Goal: Information Seeking & Learning: Learn about a topic

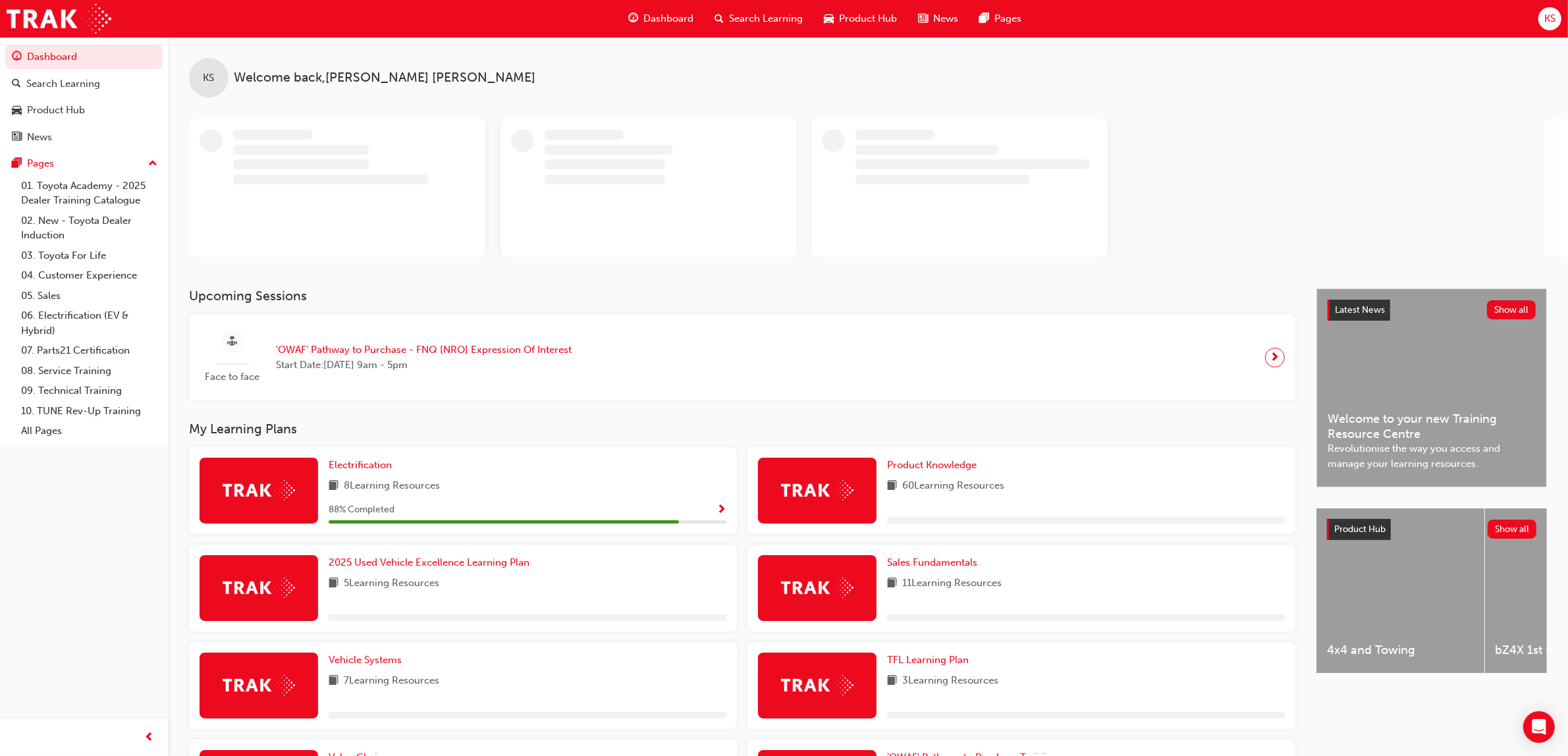
drag, startPoint x: 1564, startPoint y: 138, endPoint x: 1579, endPoint y: 146, distance: 17.0
click at [1564, 138] on div at bounding box center [878, 187] width 1379 height 138
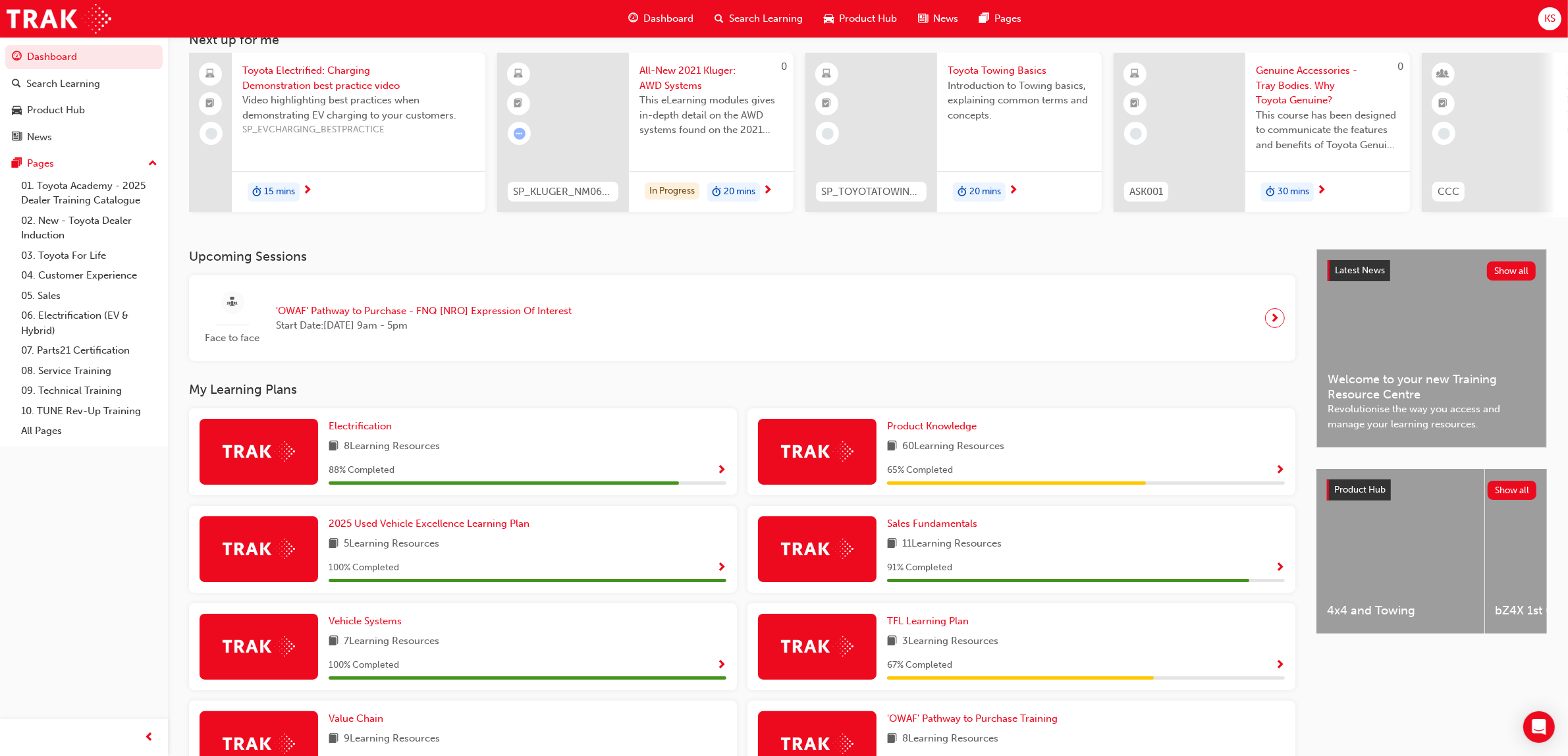
scroll to position [165, 0]
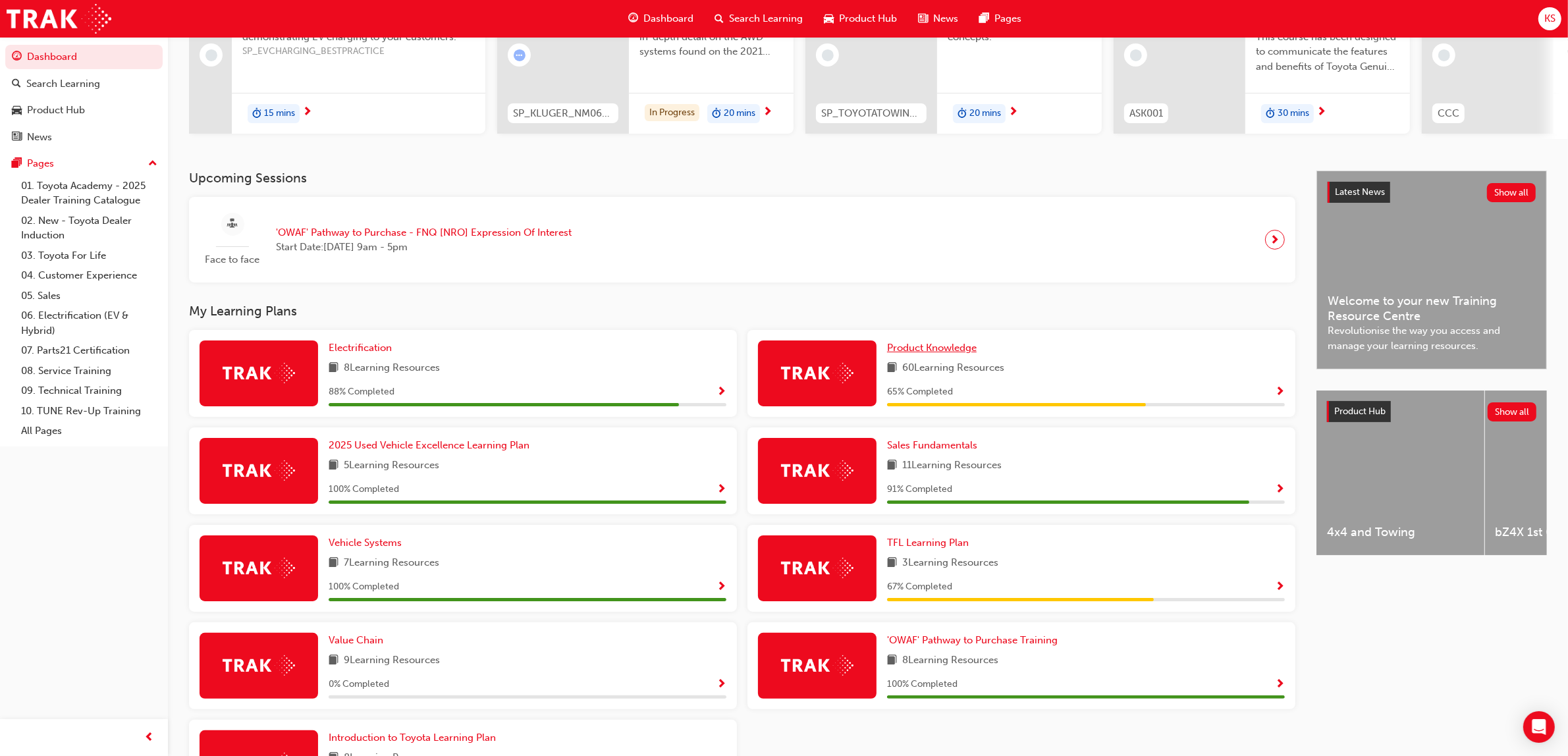
click at [938, 353] on span "Product Knowledge" at bounding box center [932, 347] width 90 height 12
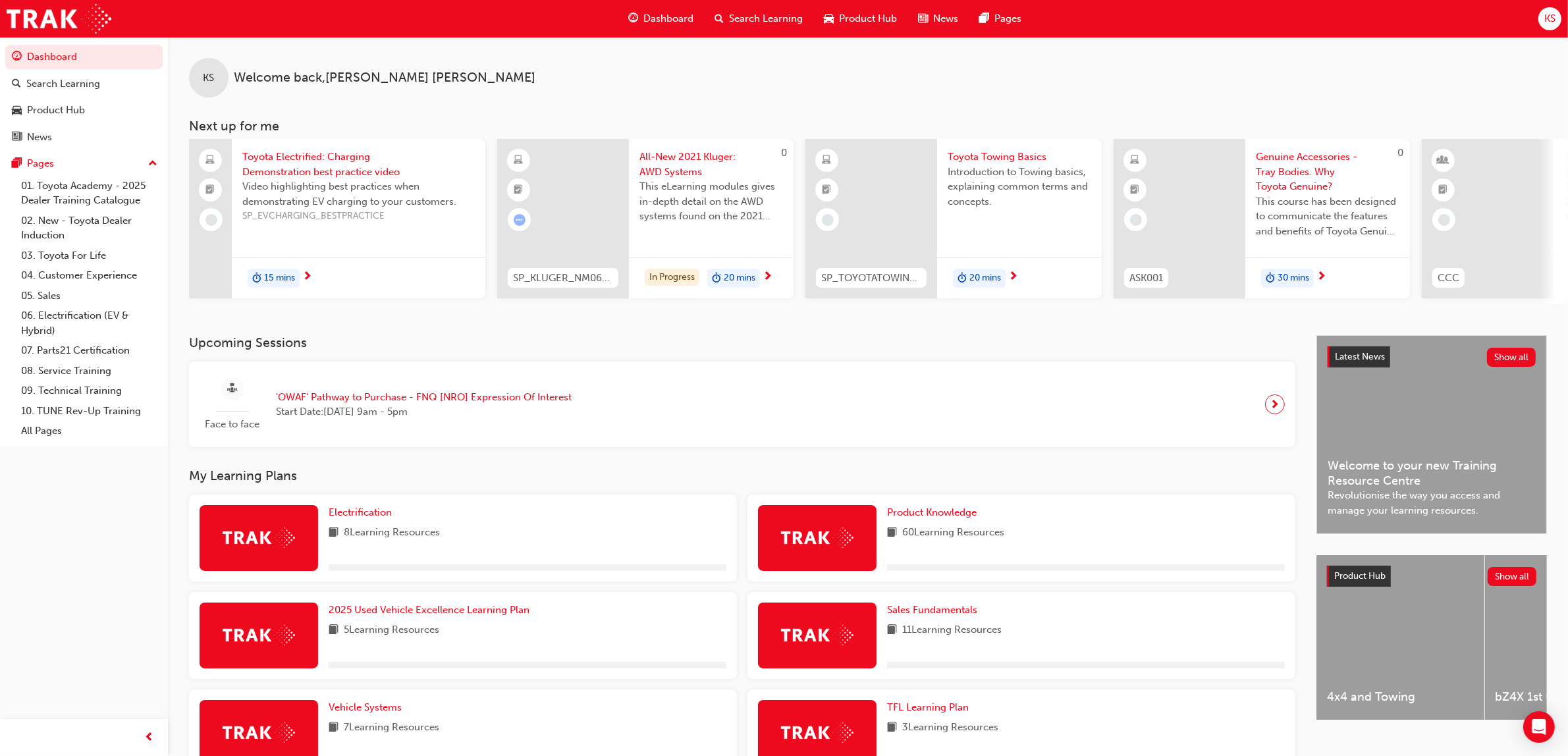
click at [665, 163] on span "All-New 2021 Kluger: AWD Systems" at bounding box center [711, 165] width 144 height 30
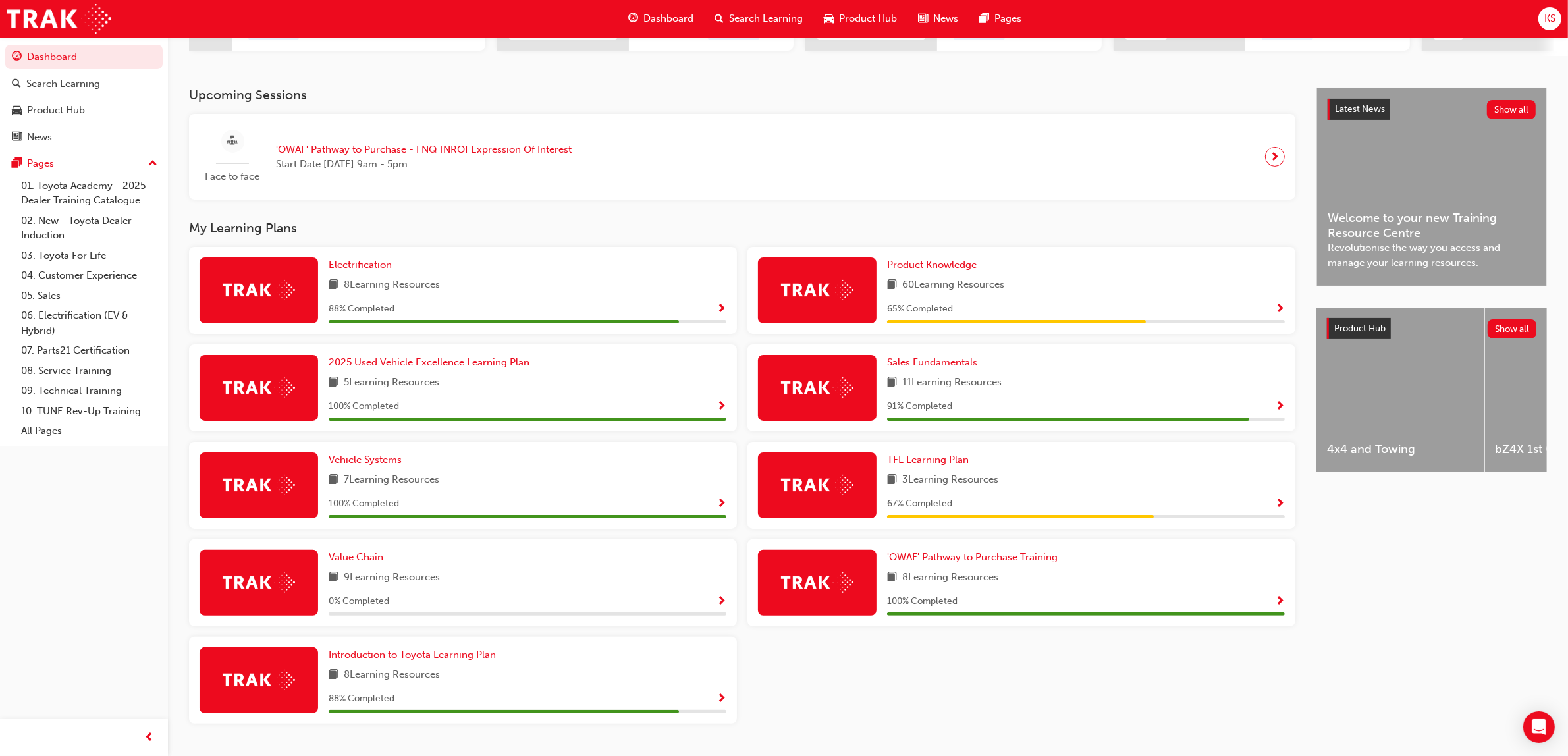
scroll to position [284, 0]
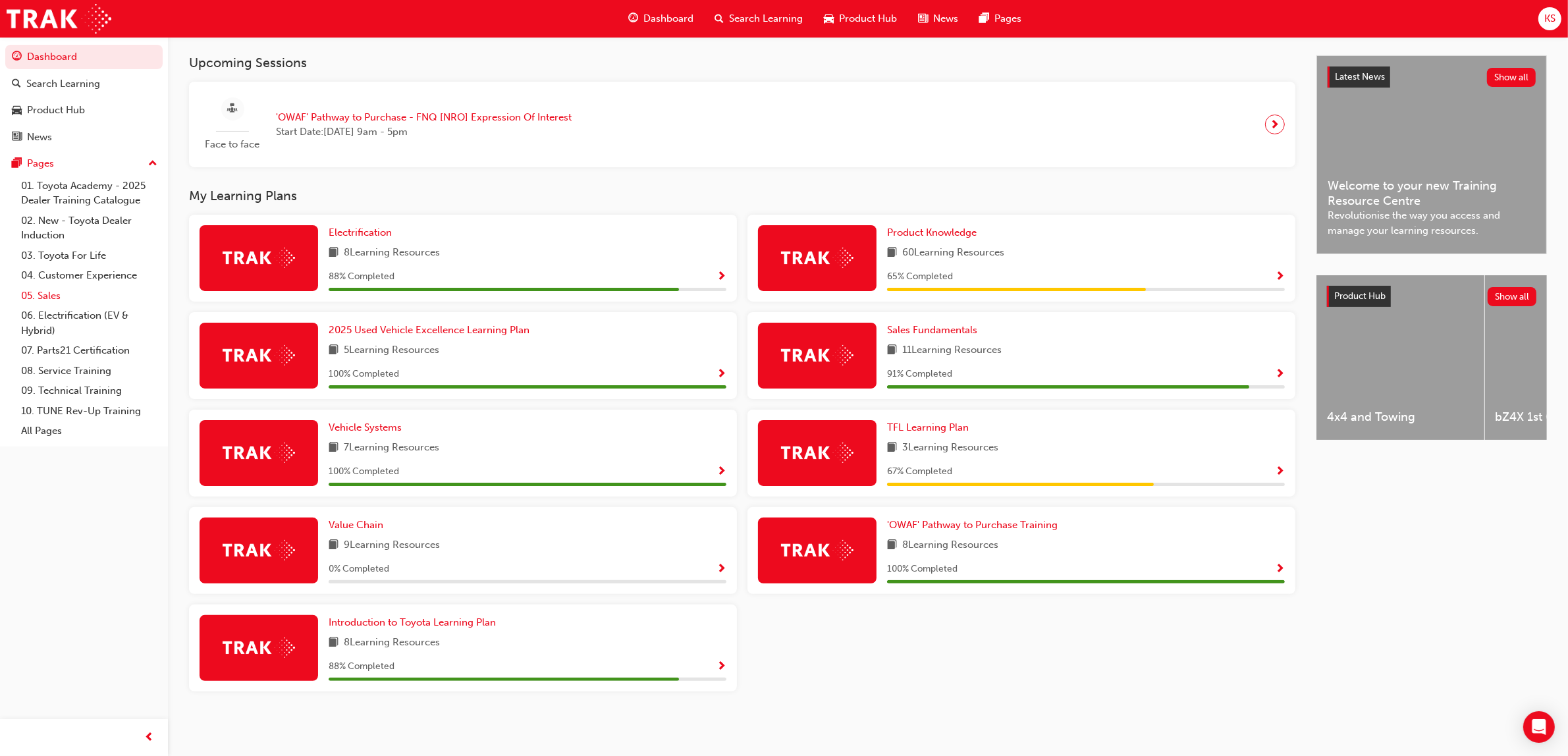
click at [38, 287] on link "05. Sales" at bounding box center [89, 296] width 147 height 20
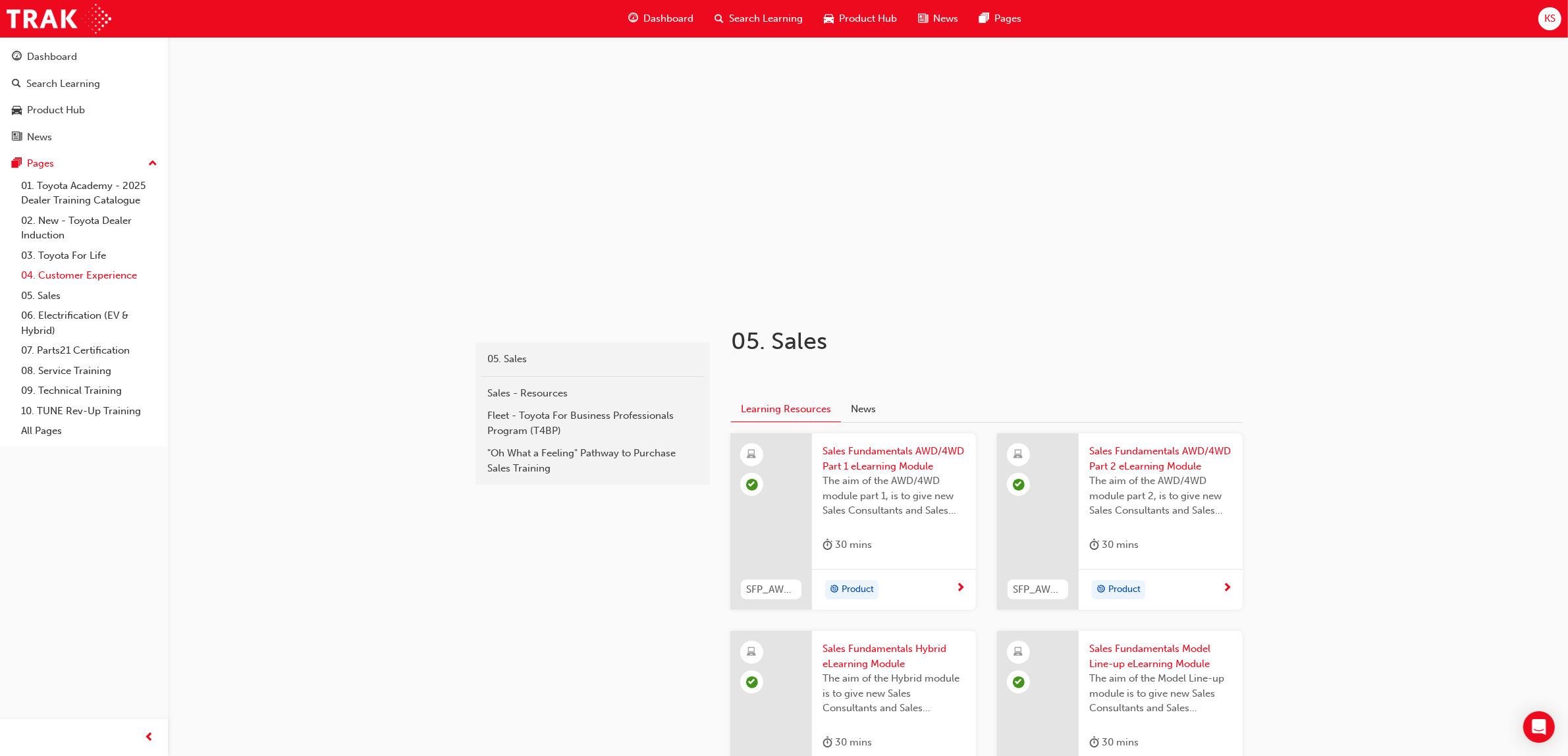
click at [76, 275] on link "04. Customer Experience" at bounding box center [89, 276] width 147 height 20
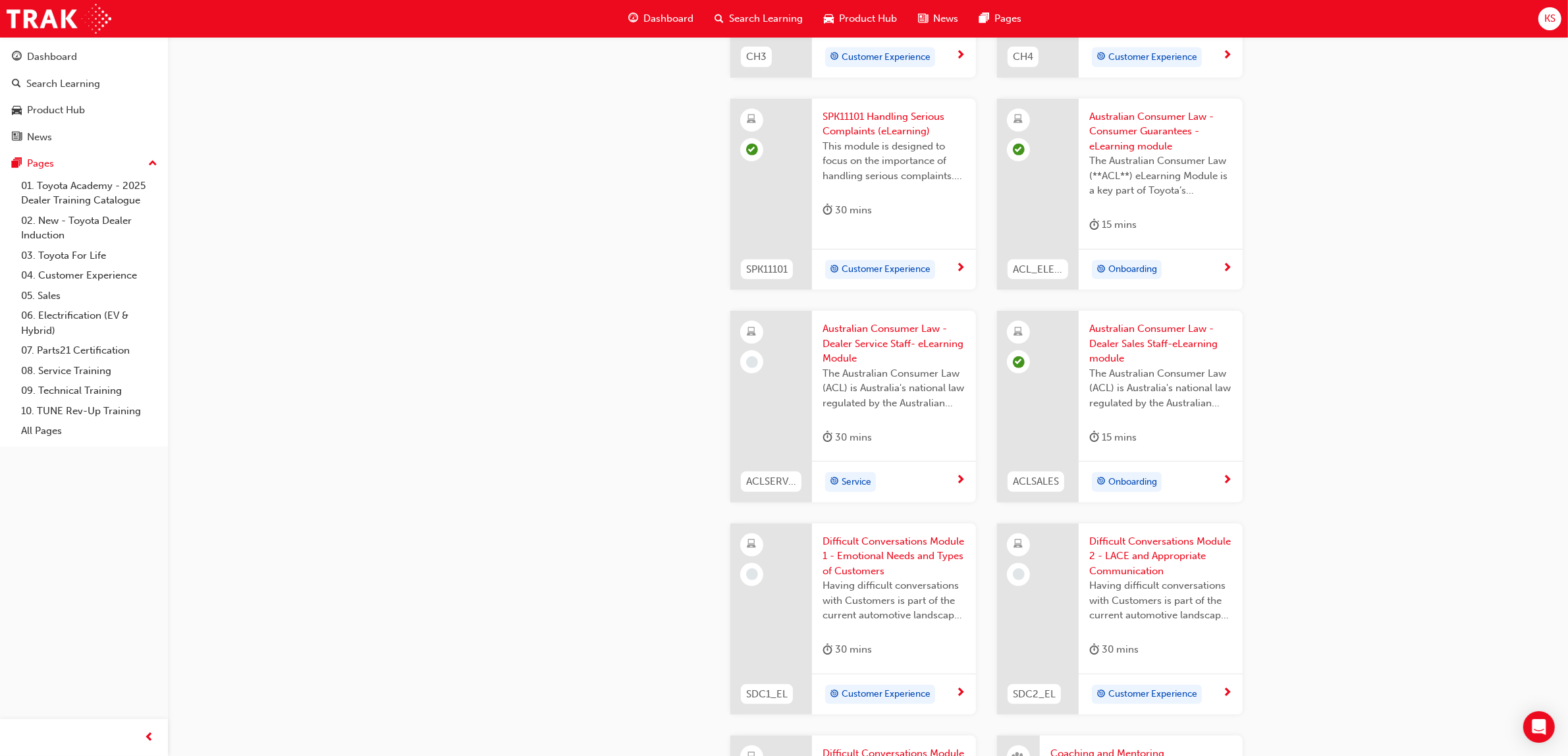
scroll to position [823, 0]
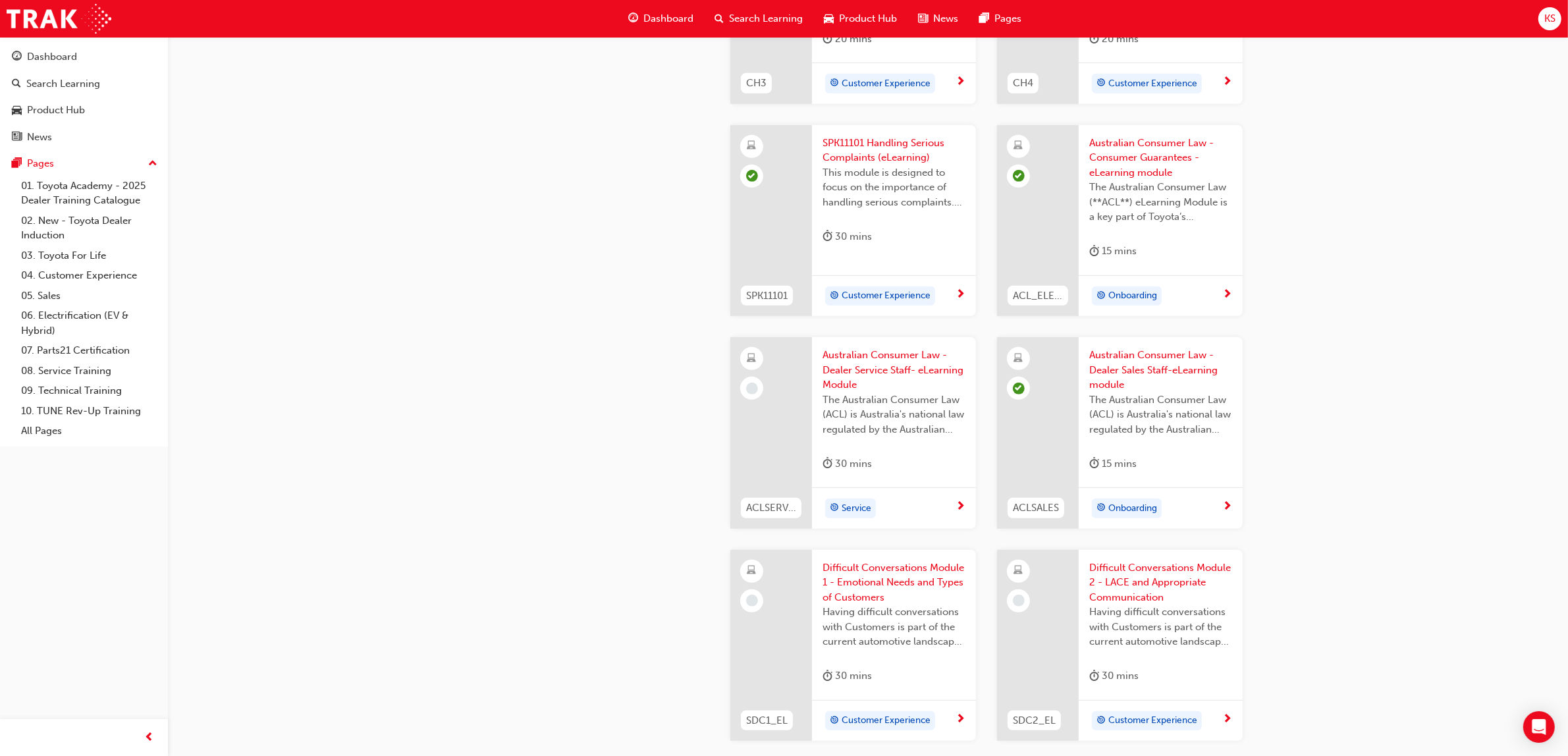
click at [859, 377] on span "Australian Consumer Law - Dealer Service Staff- eLearning Module" at bounding box center [894, 371] width 143 height 45
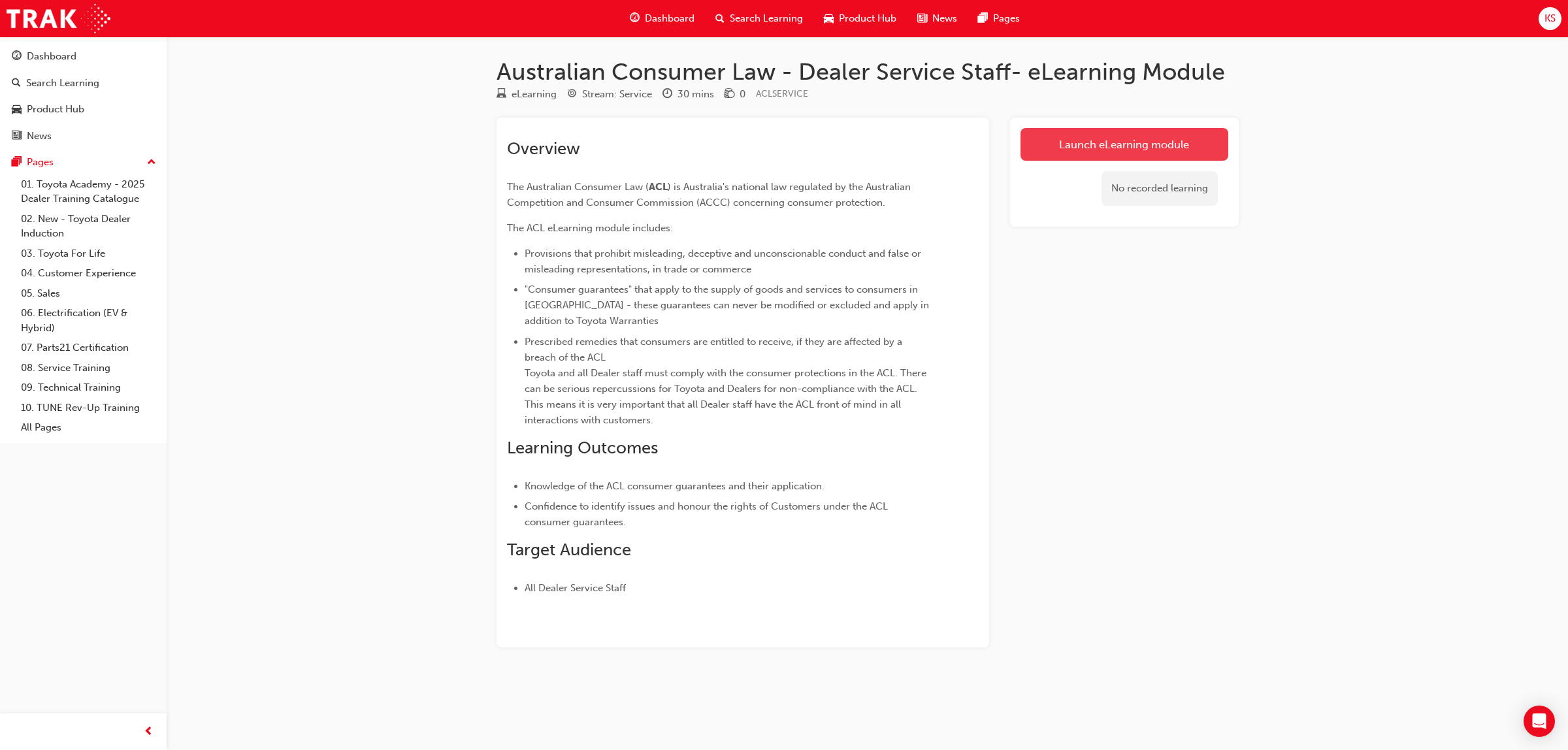
click at [1119, 143] on link "Launch eLearning module" at bounding box center [1125, 145] width 208 height 32
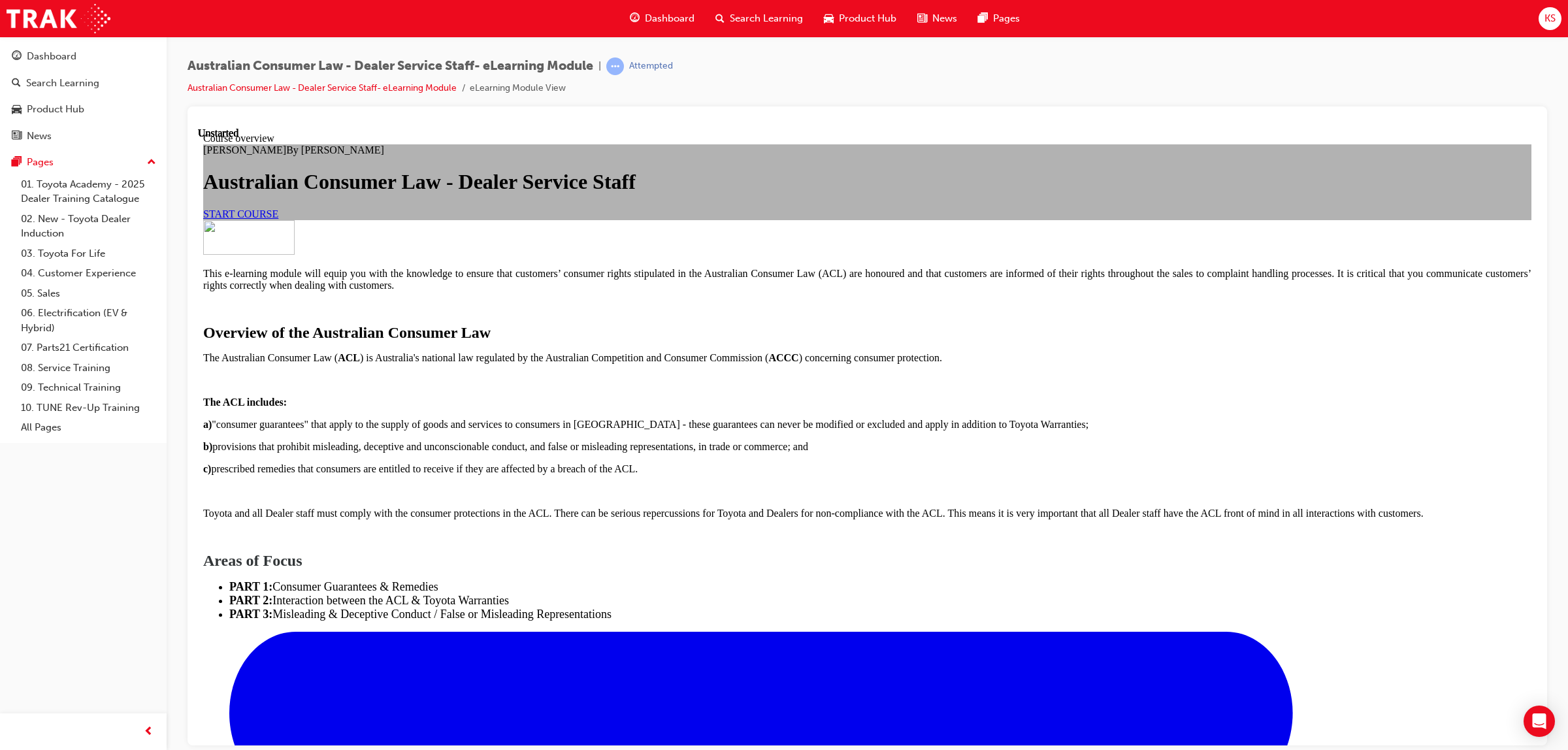
click at [278, 219] on link "START COURSE" at bounding box center [241, 214] width 75 height 11
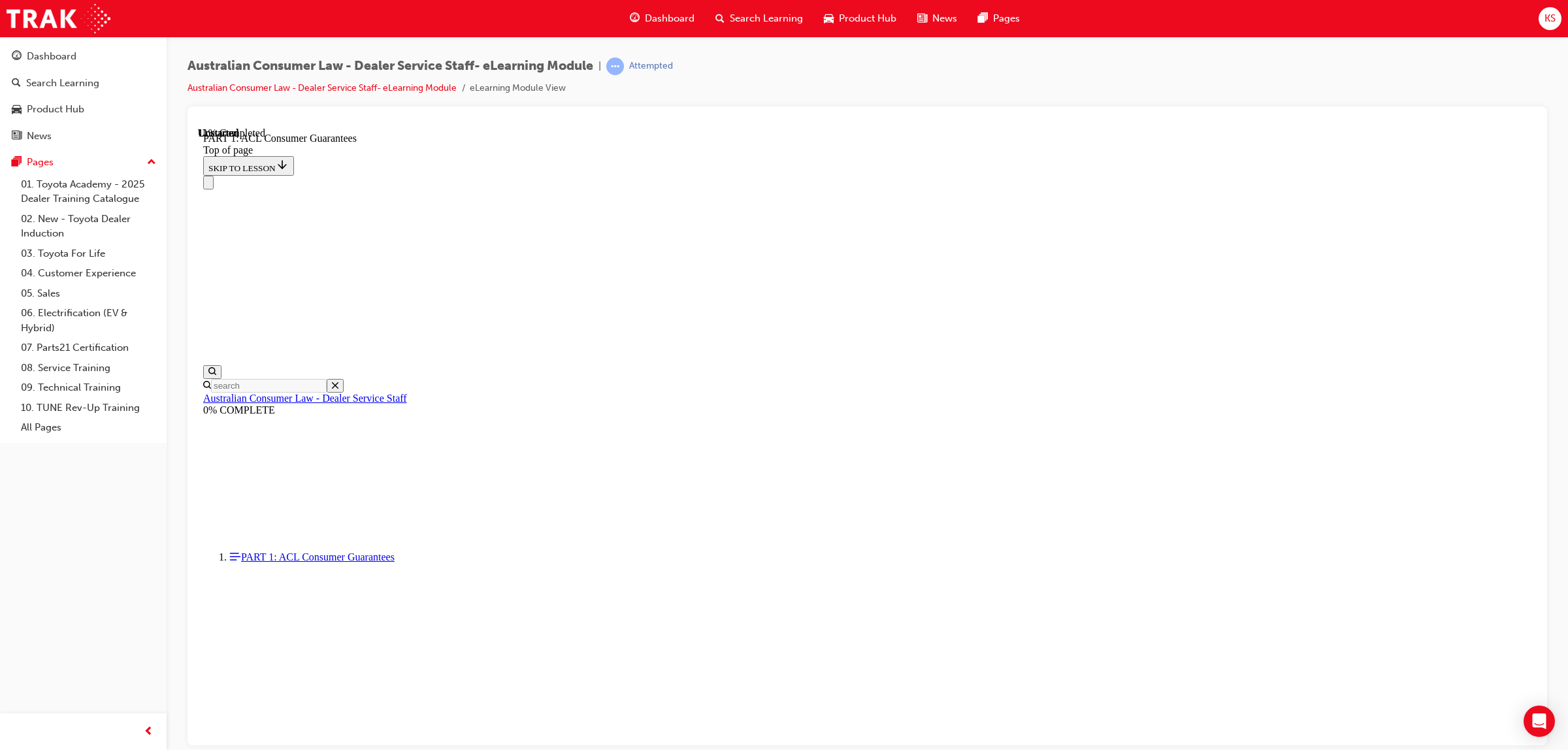
scroll to position [1920, 0]
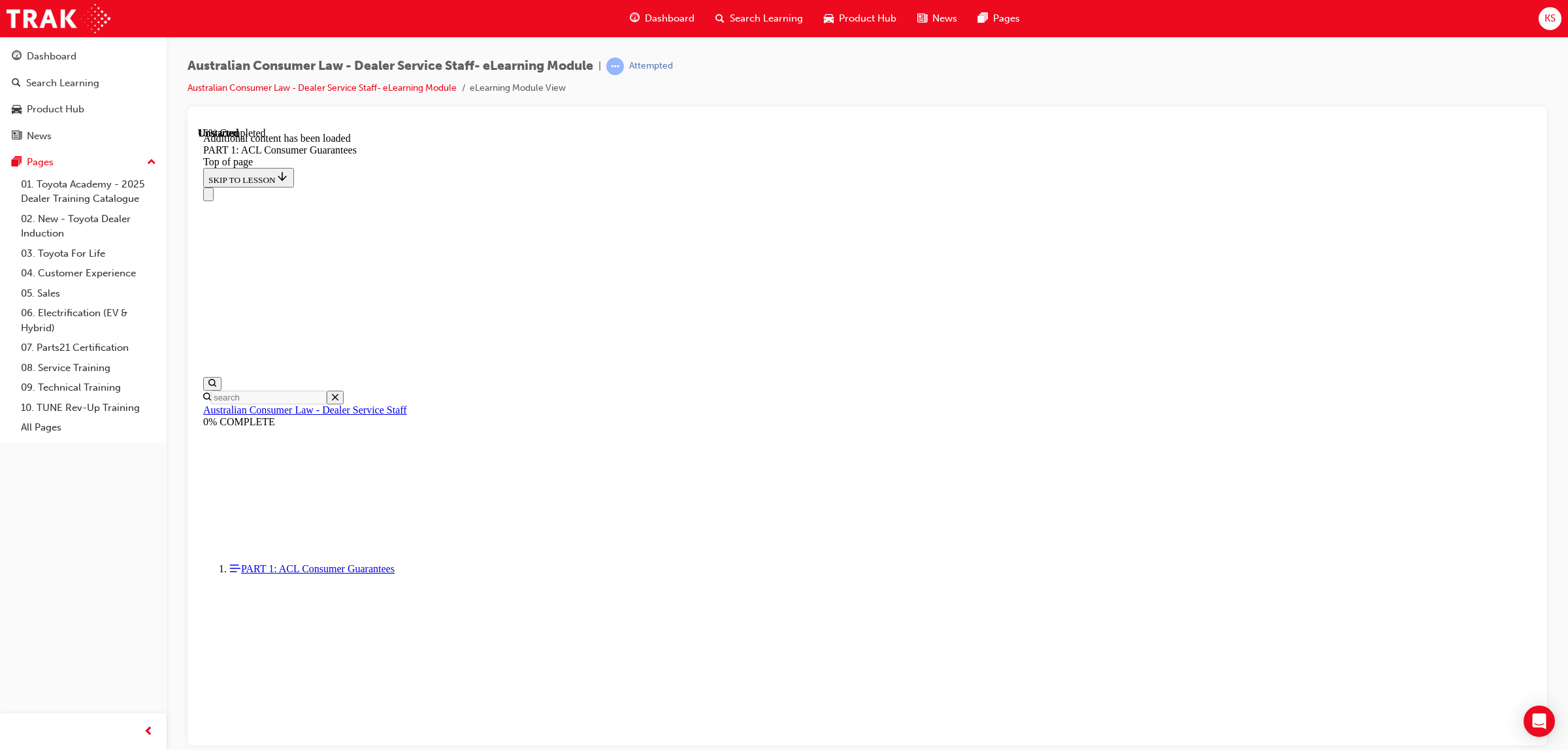
scroll to position [2371, 0]
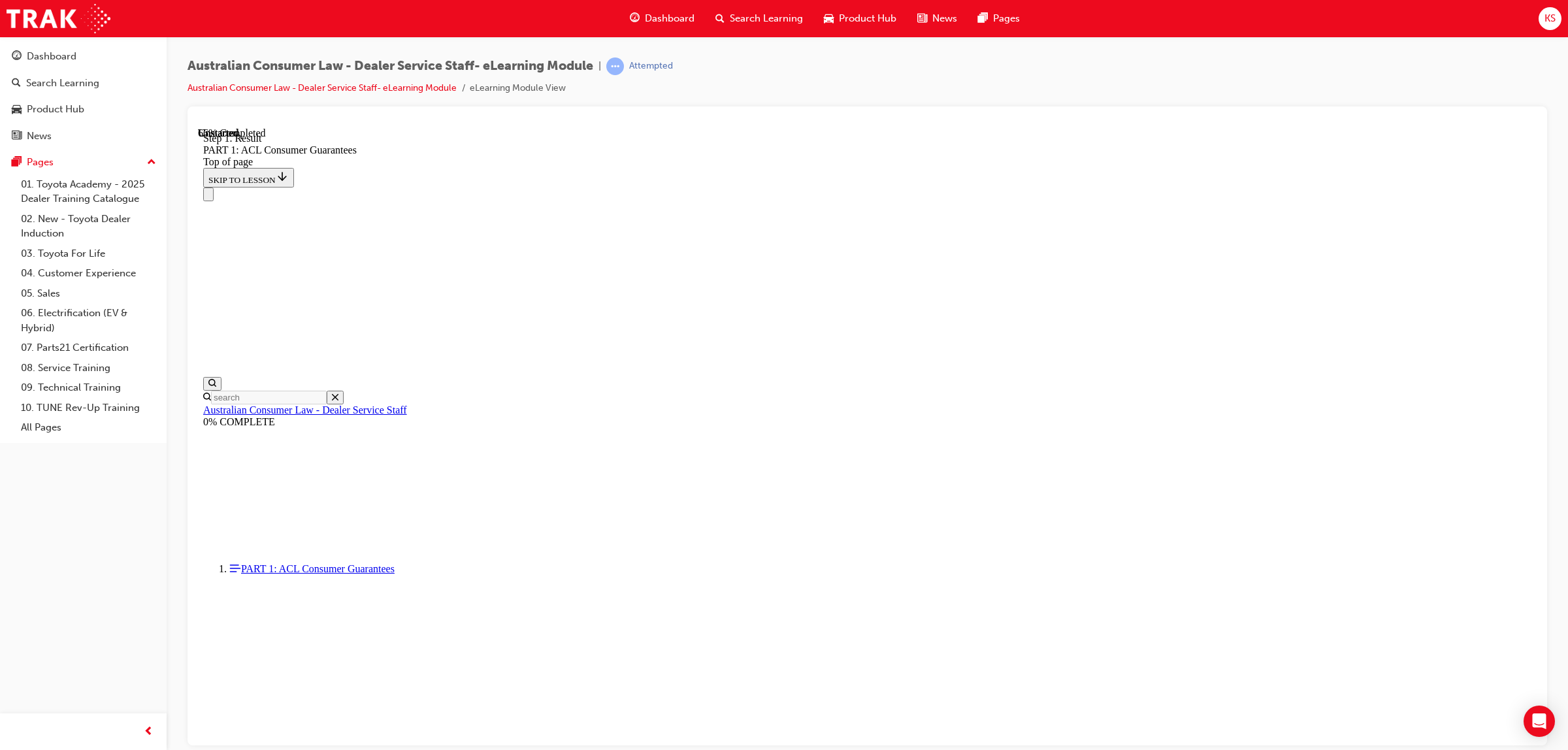
scroll to position [7913, 0]
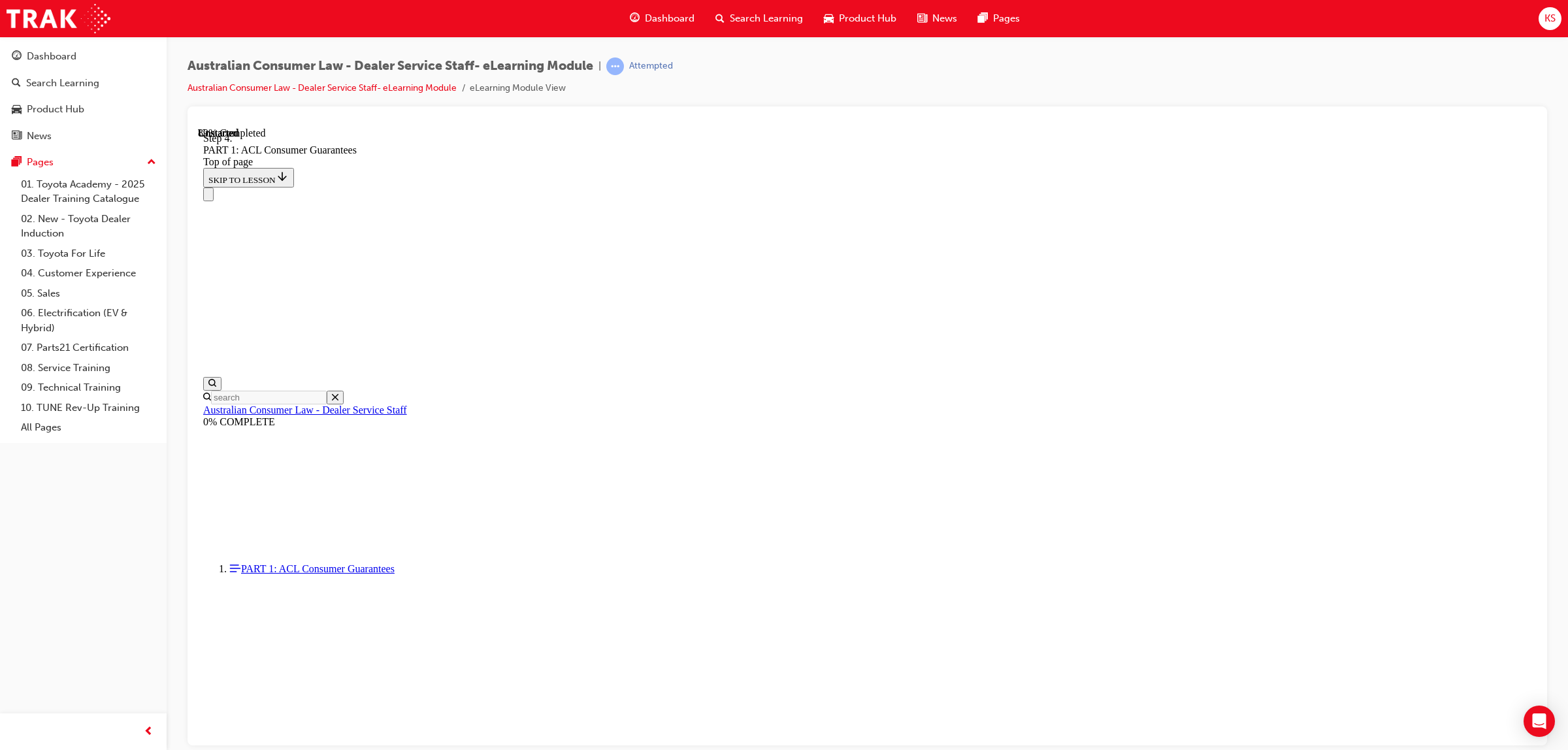
drag, startPoint x: 837, startPoint y: 556, endPoint x: 867, endPoint y: 333, distance: 225.0
drag, startPoint x: 856, startPoint y: 486, endPoint x: 877, endPoint y: 402, distance: 86.6
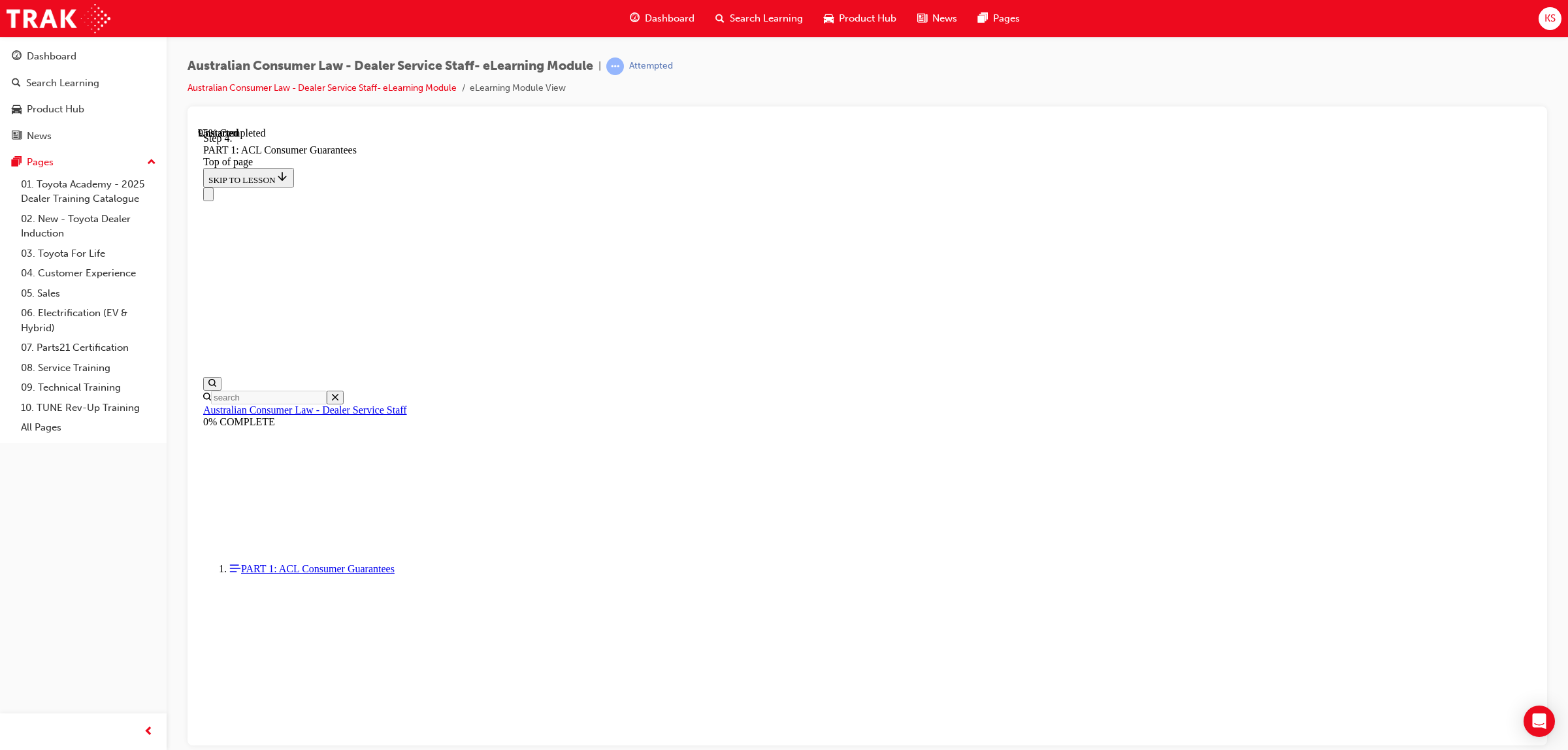
drag, startPoint x: 866, startPoint y: 507, endPoint x: 882, endPoint y: 618, distance: 112.1
drag, startPoint x: 851, startPoint y: 463, endPoint x: 917, endPoint y: 458, distance: 66.2
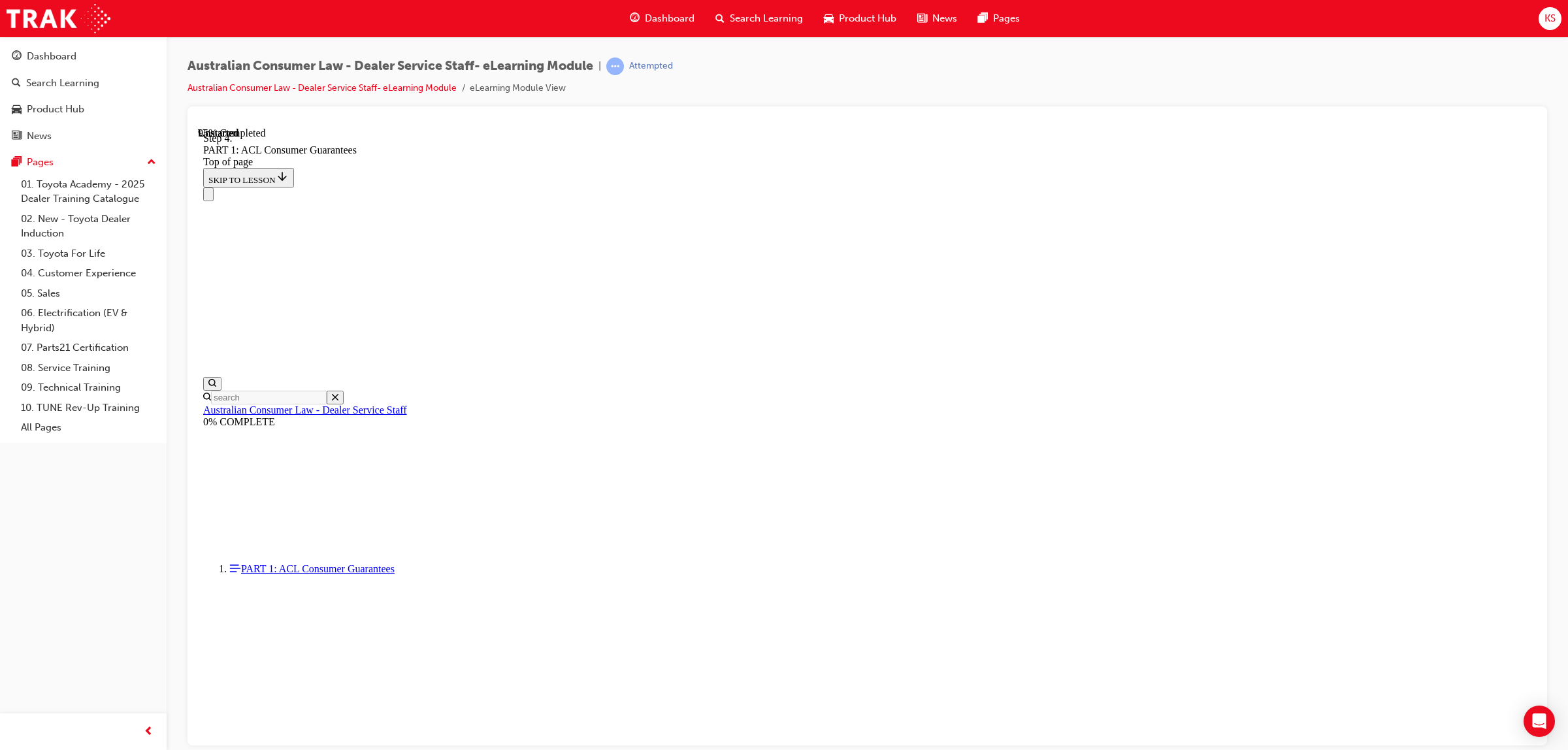
drag, startPoint x: 893, startPoint y: 457, endPoint x: 812, endPoint y: 456, distance: 81.0
drag, startPoint x: 834, startPoint y: 384, endPoint x: 867, endPoint y: 389, distance: 33.4
drag, startPoint x: 846, startPoint y: 621, endPoint x: 876, endPoint y: 540, distance: 86.4
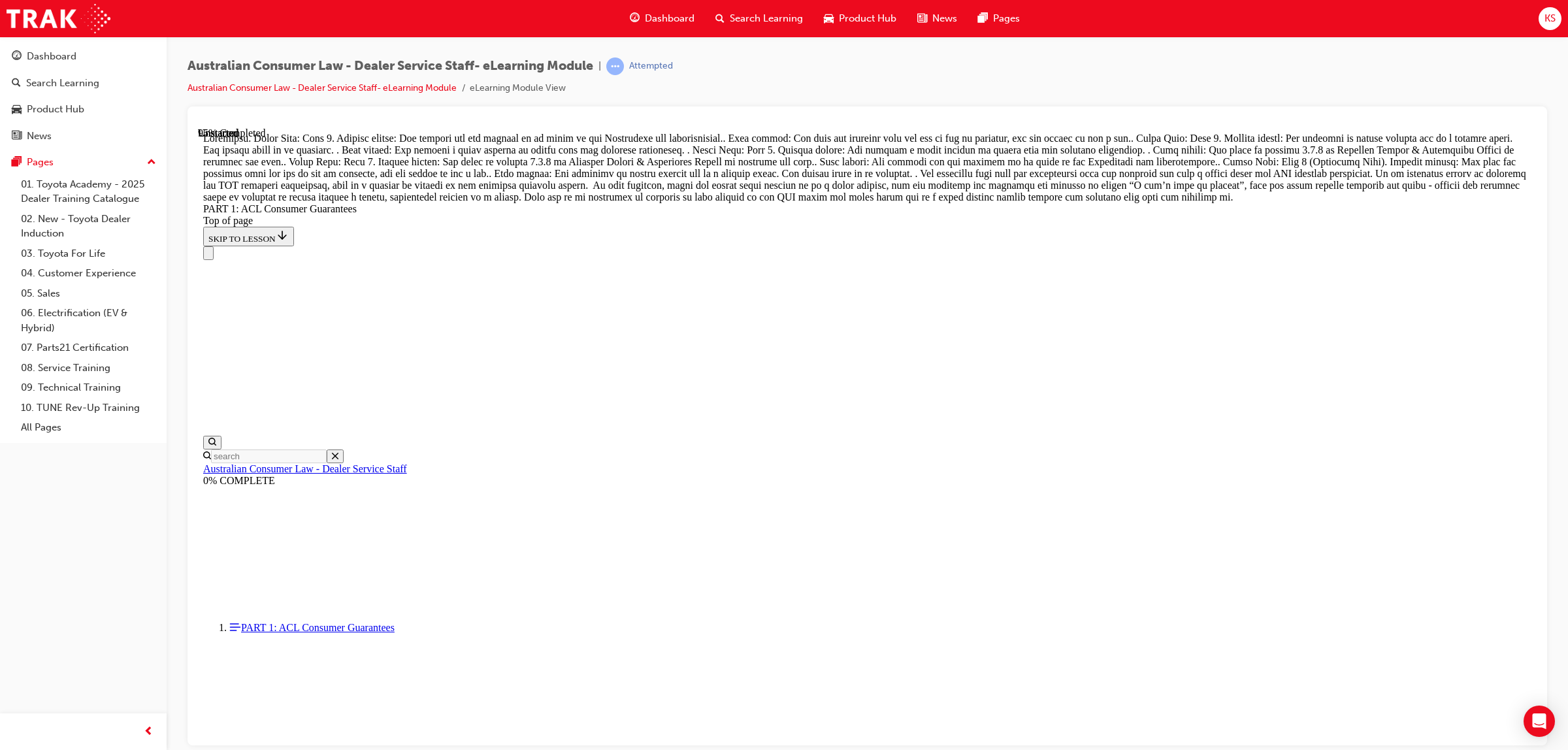
scroll to position [13762, 0]
drag, startPoint x: 867, startPoint y: 307, endPoint x: 867, endPoint y: 350, distance: 43.0
drag, startPoint x: 1020, startPoint y: 303, endPoint x: 1019, endPoint y: 343, distance: 40.0
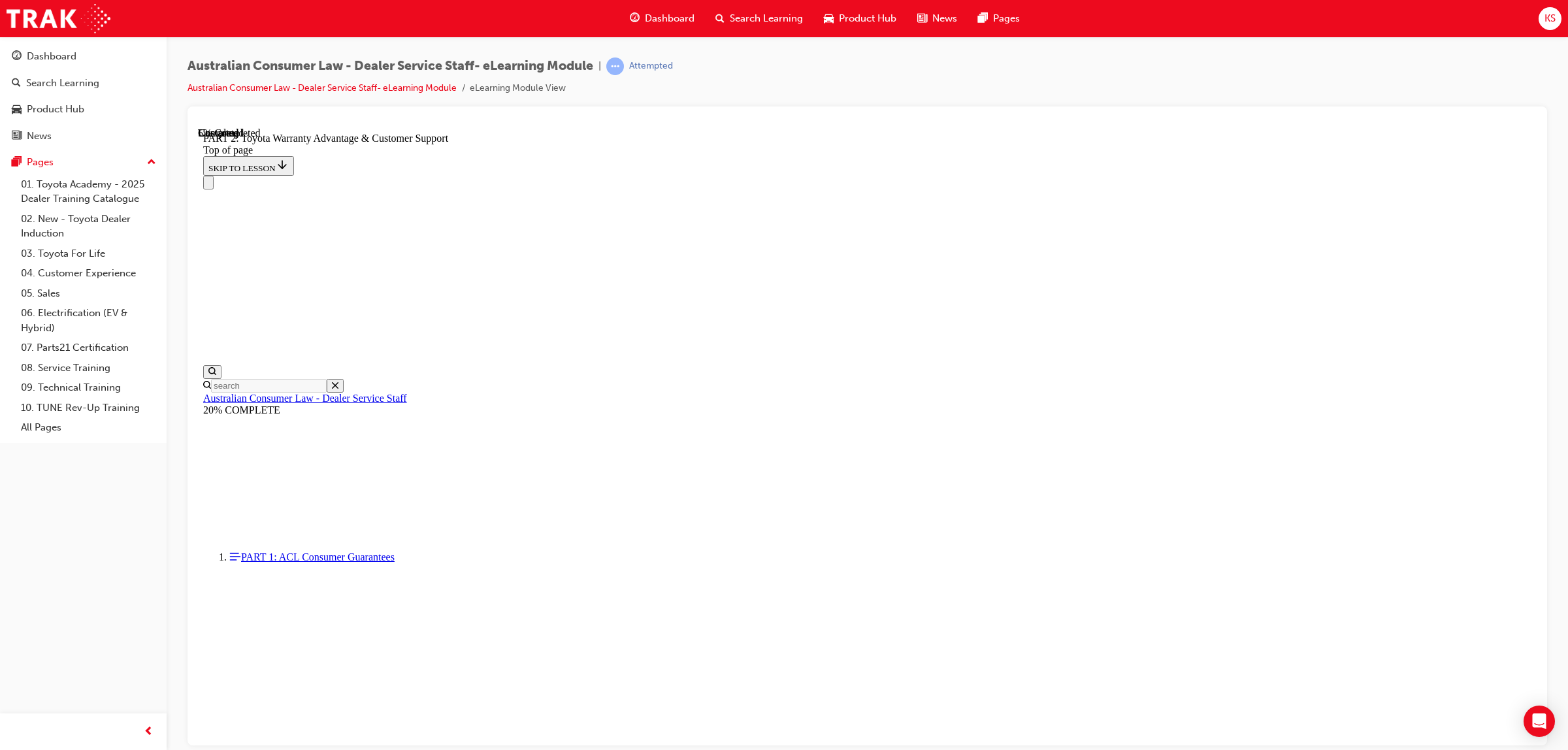
scroll to position [694, 0]
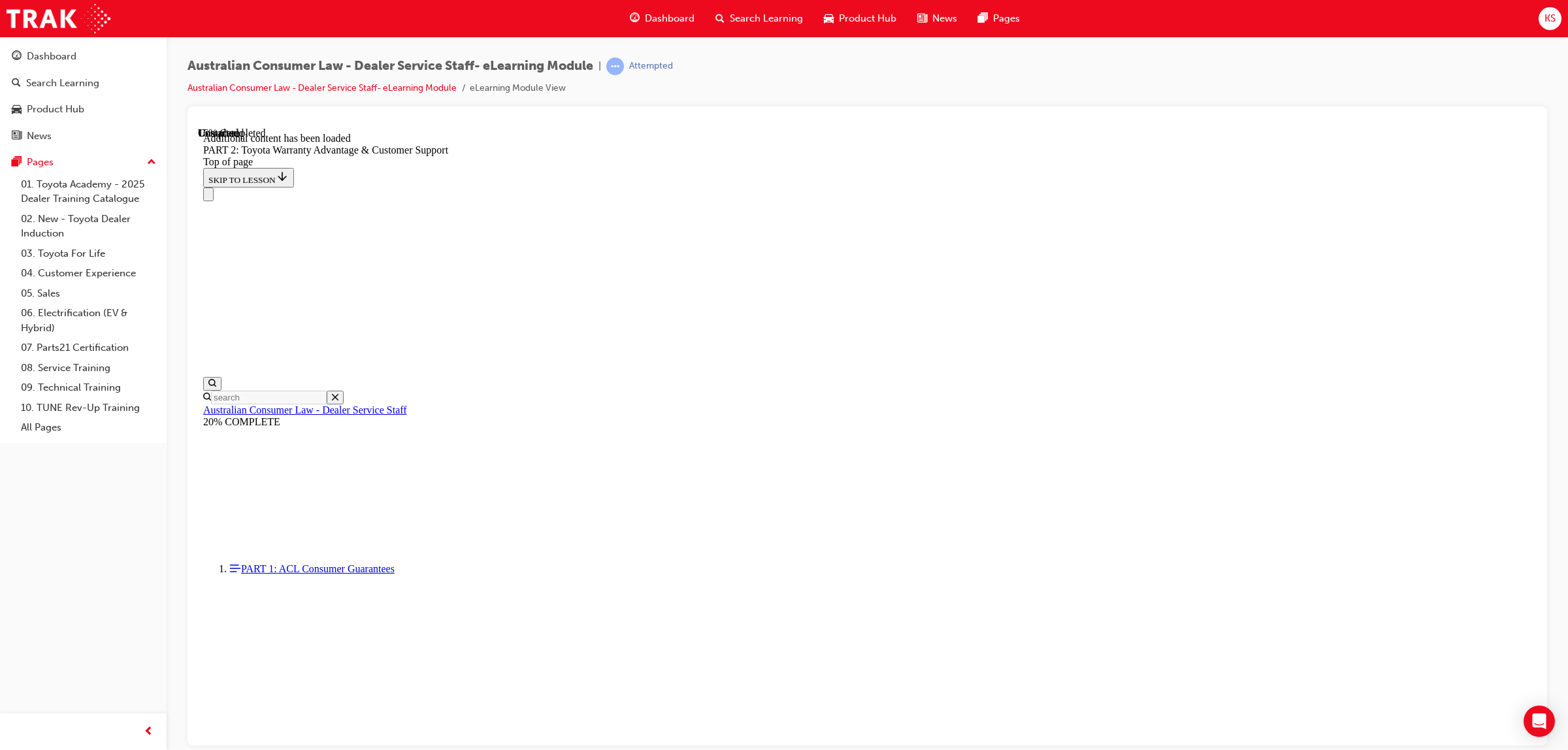
scroll to position [1306, 0]
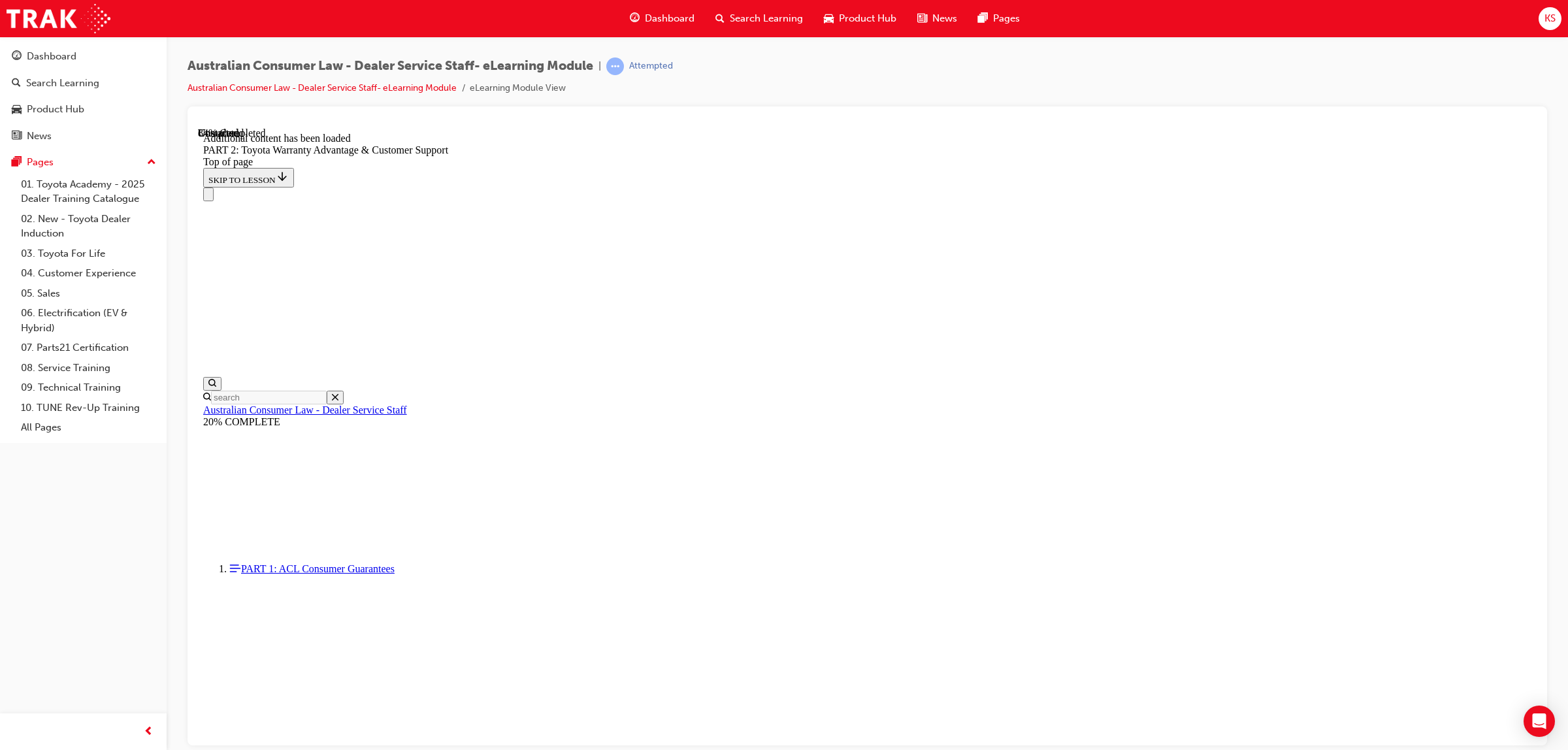
scroll to position [4609, 0]
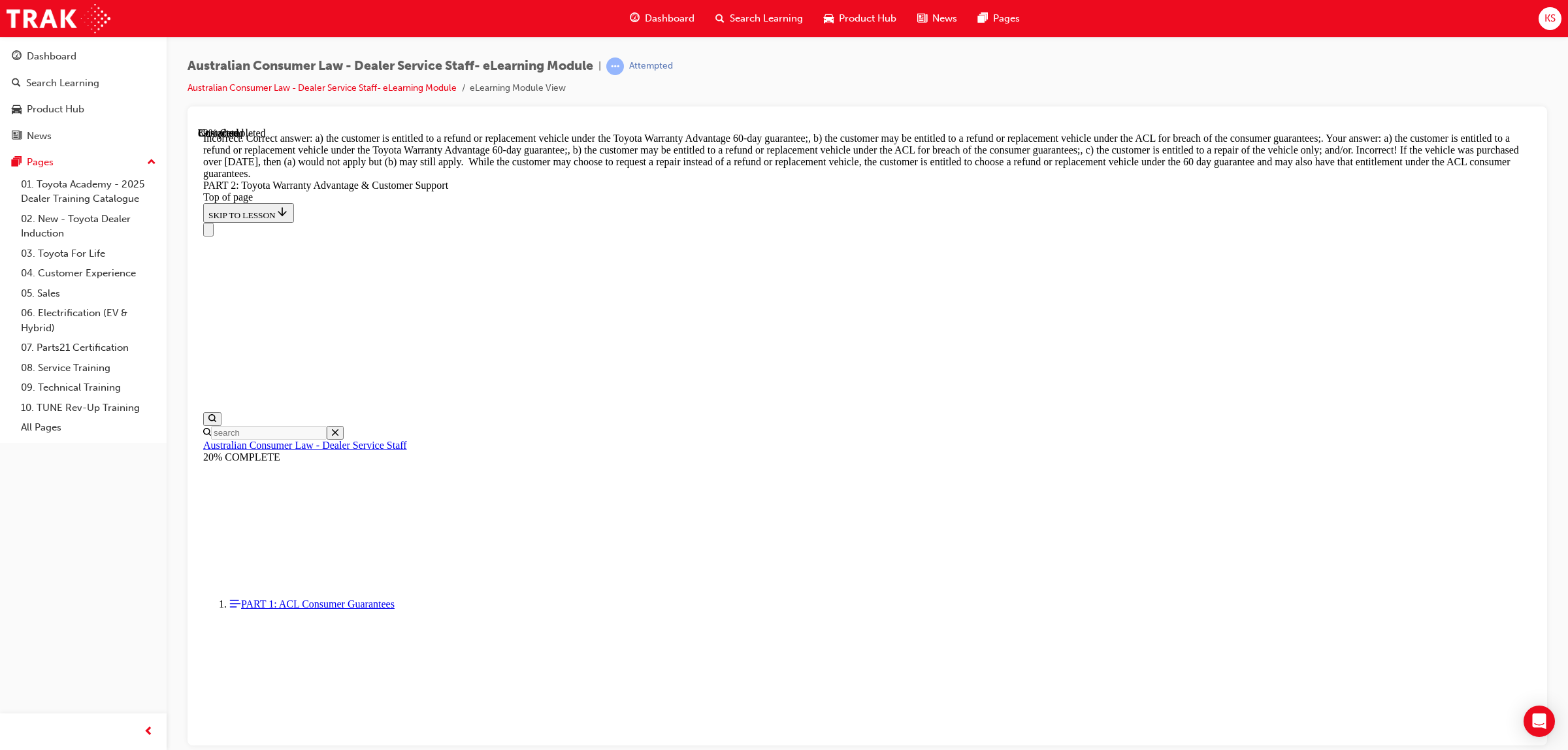
scroll to position [4854, 0]
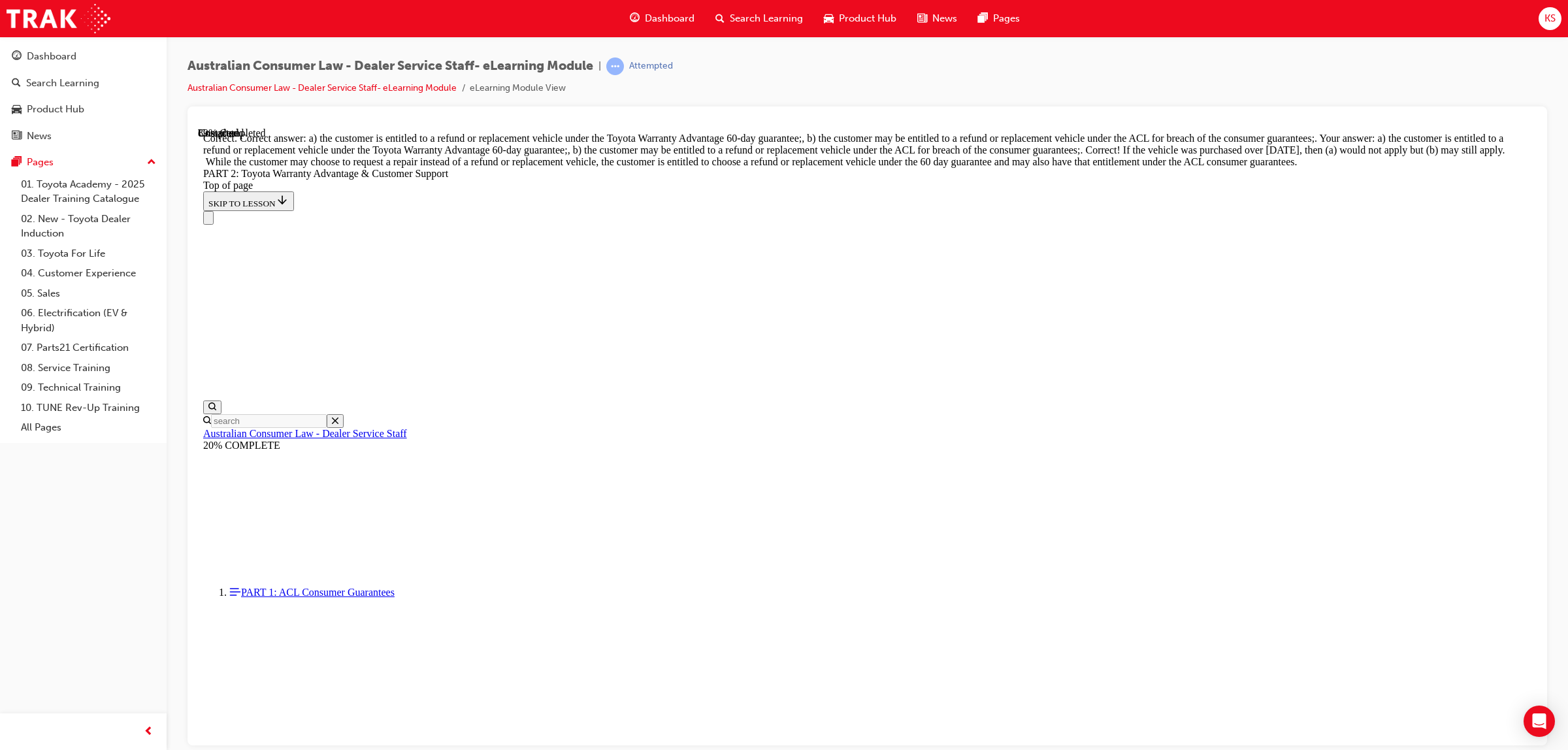
scroll to position [4988, 0]
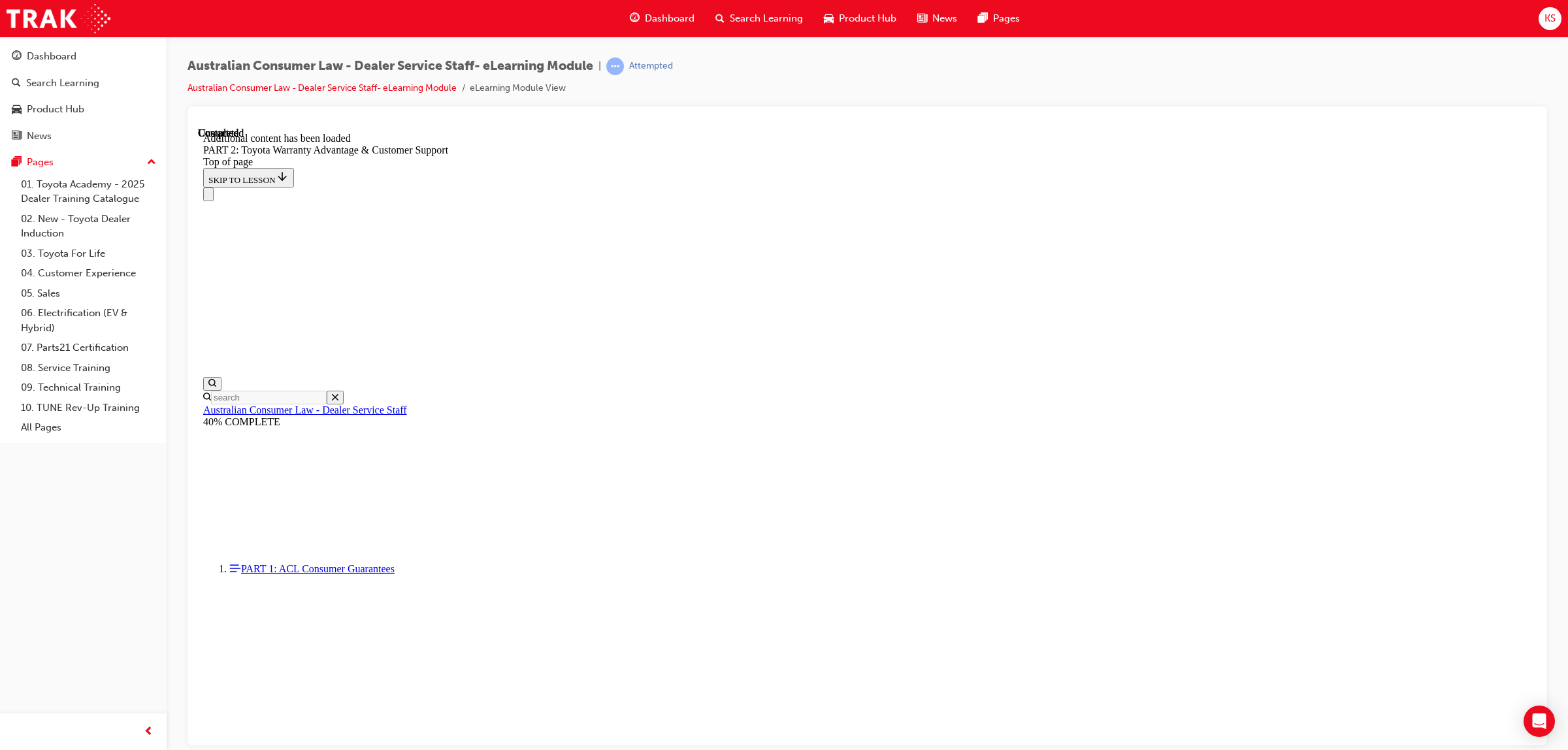
scroll to position [5292, 0]
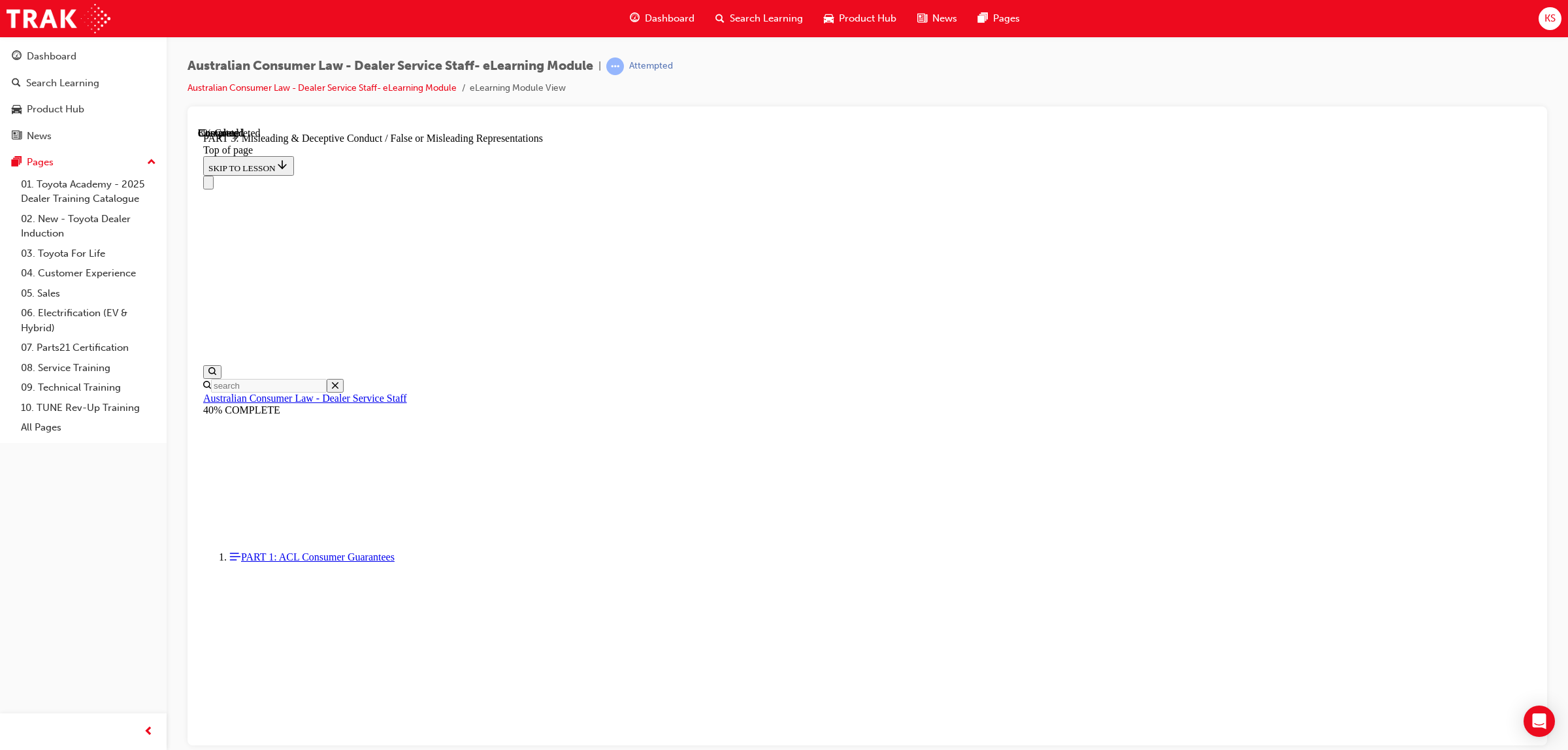
scroll to position [720, 0]
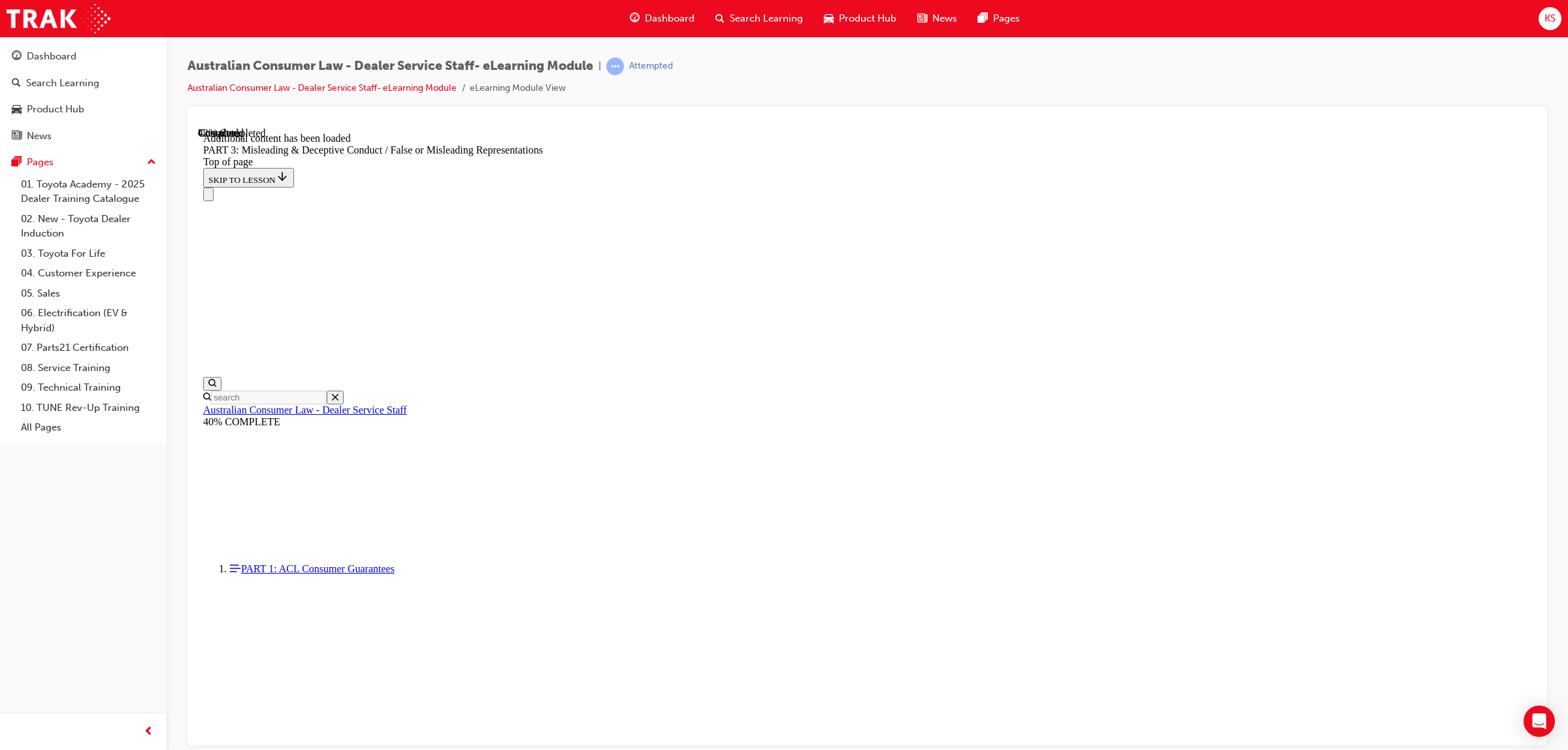
scroll to position [2831, 0]
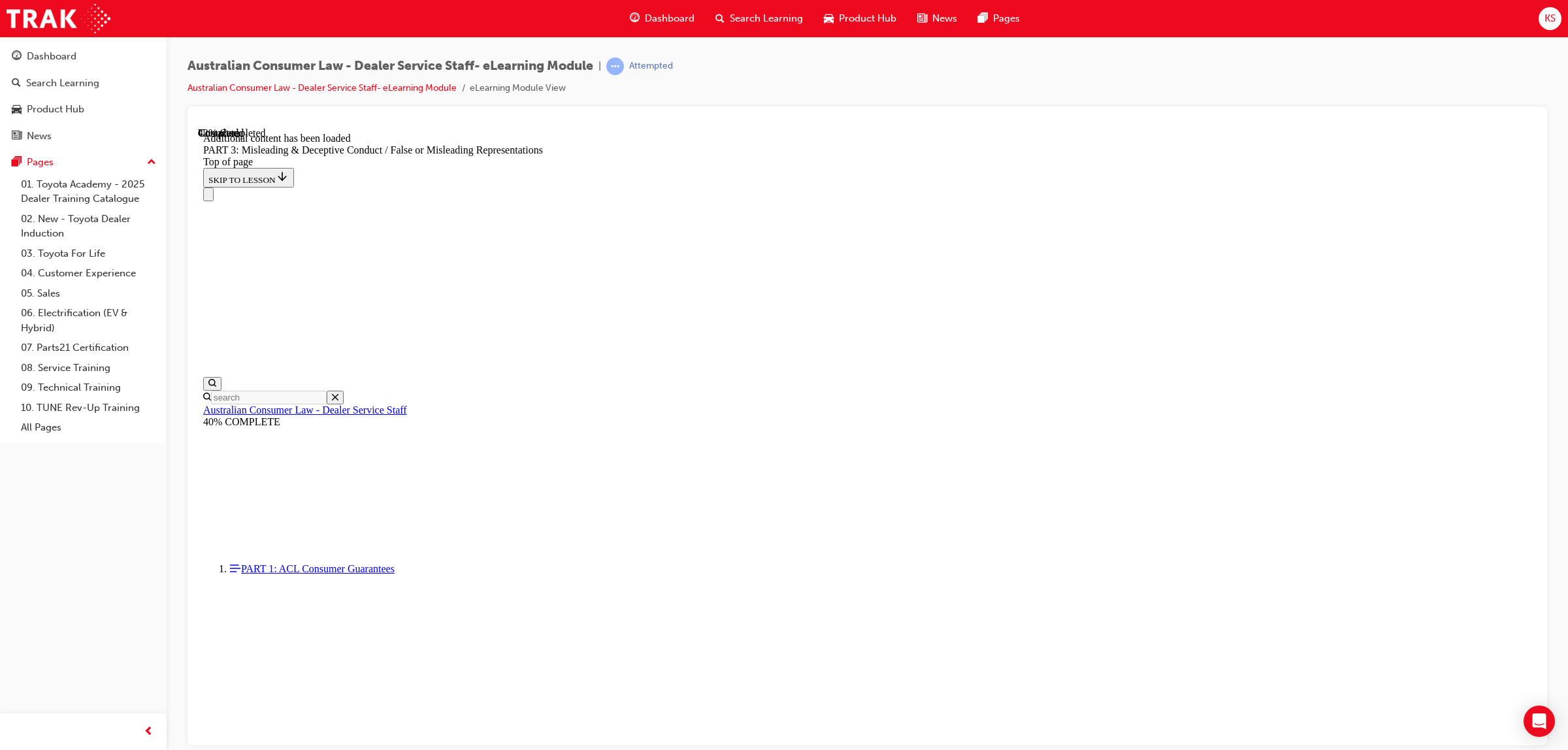
scroll to position [3076, 0]
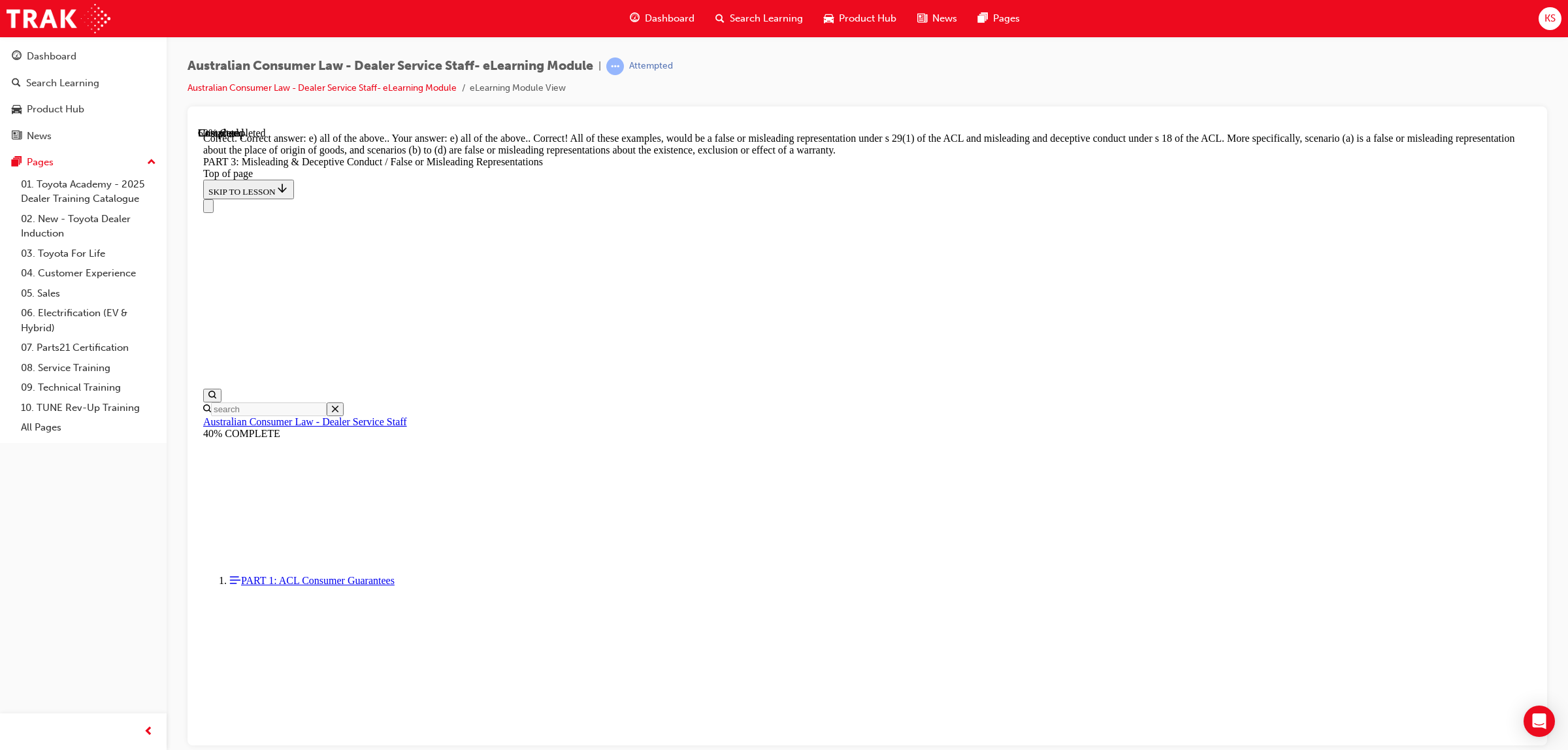
scroll to position [3307, 0]
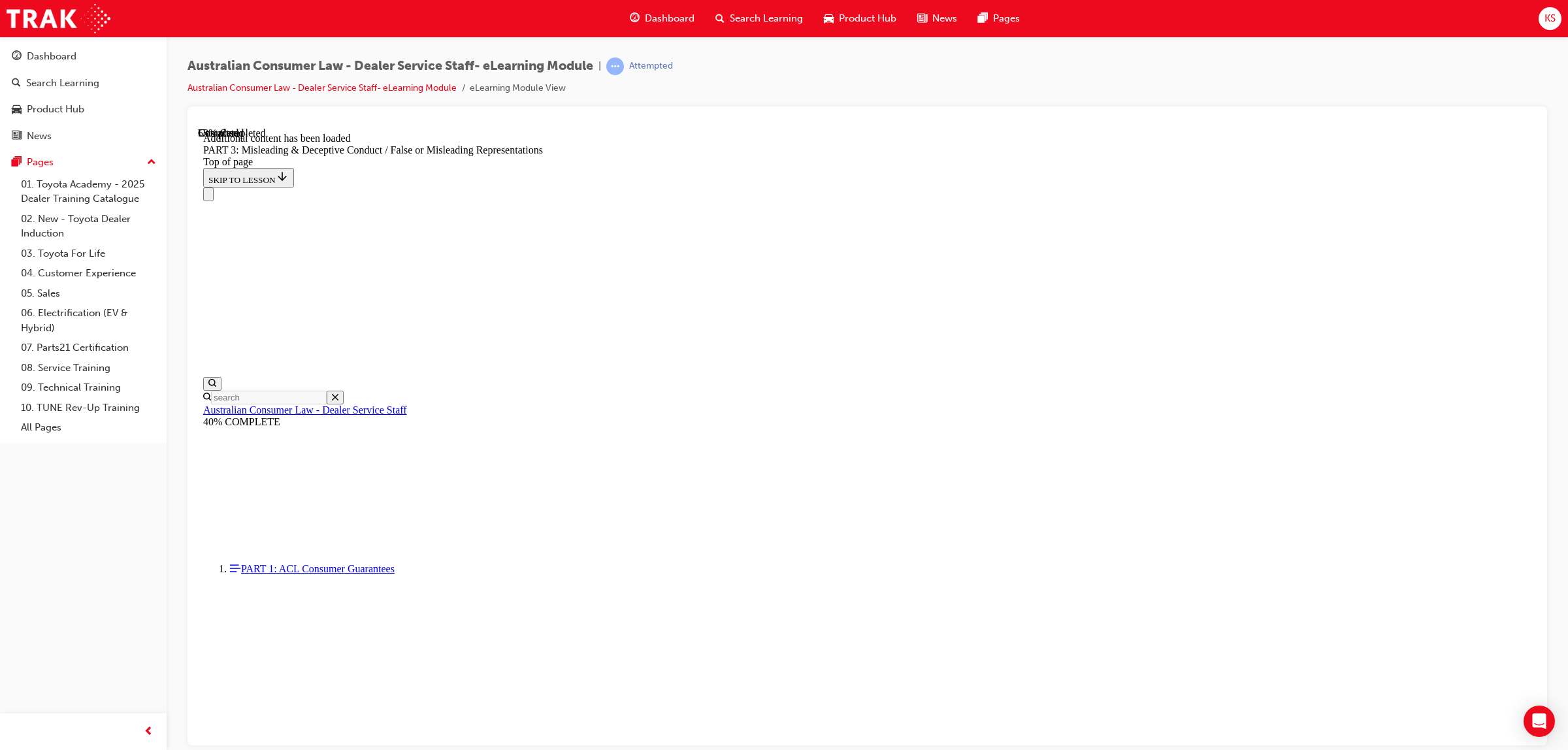
scroll to position [3780, 0]
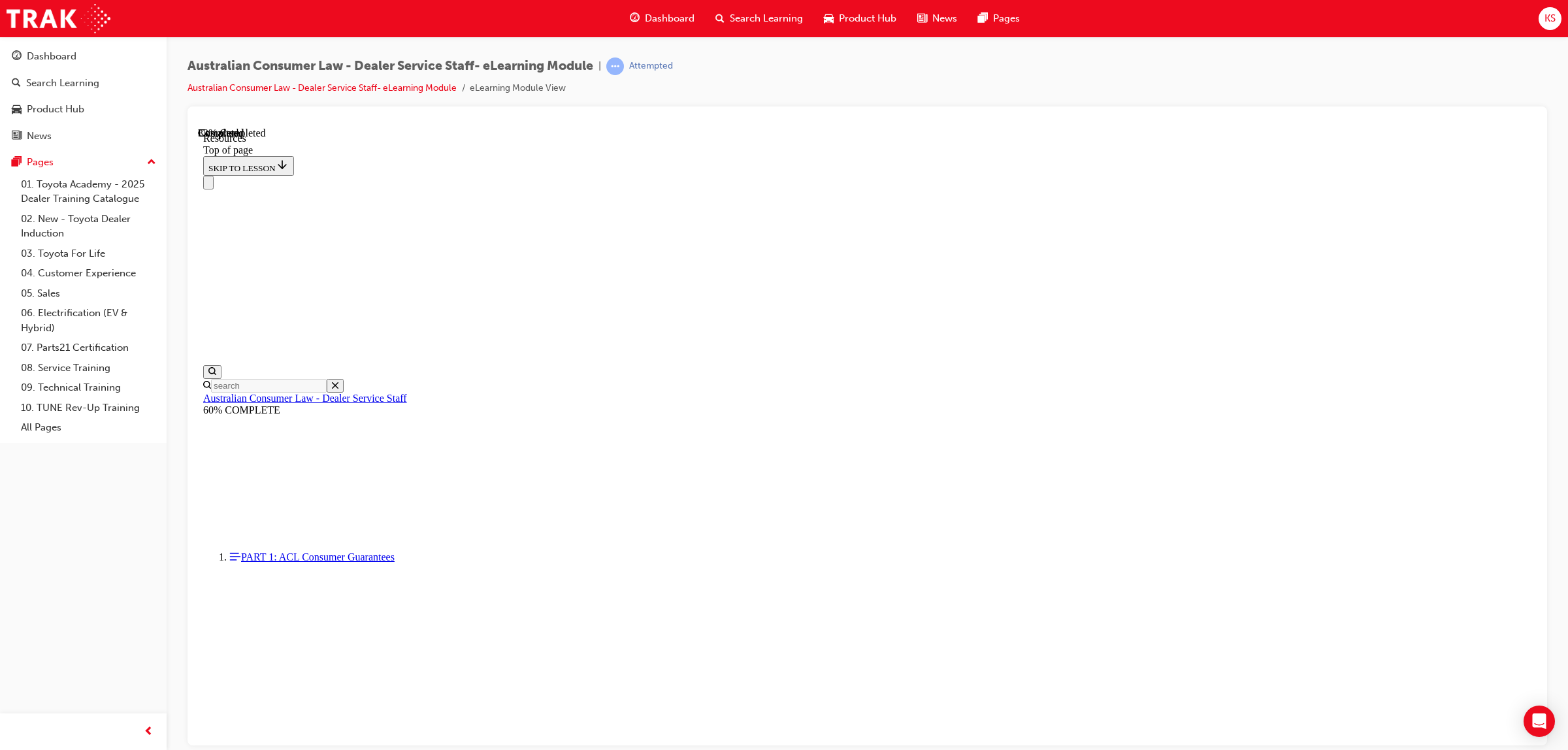
scroll to position [476, 0]
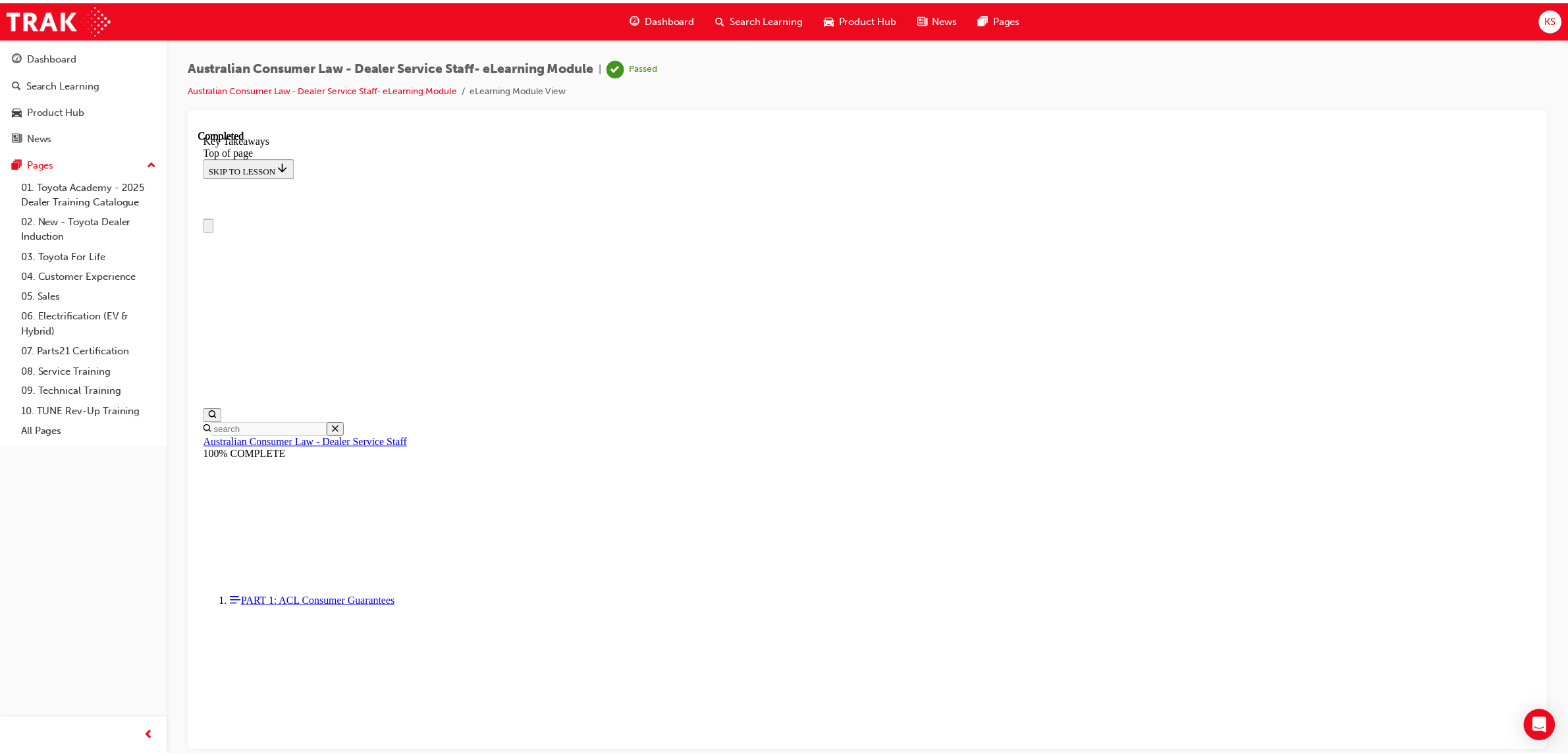
scroll to position [0, 0]
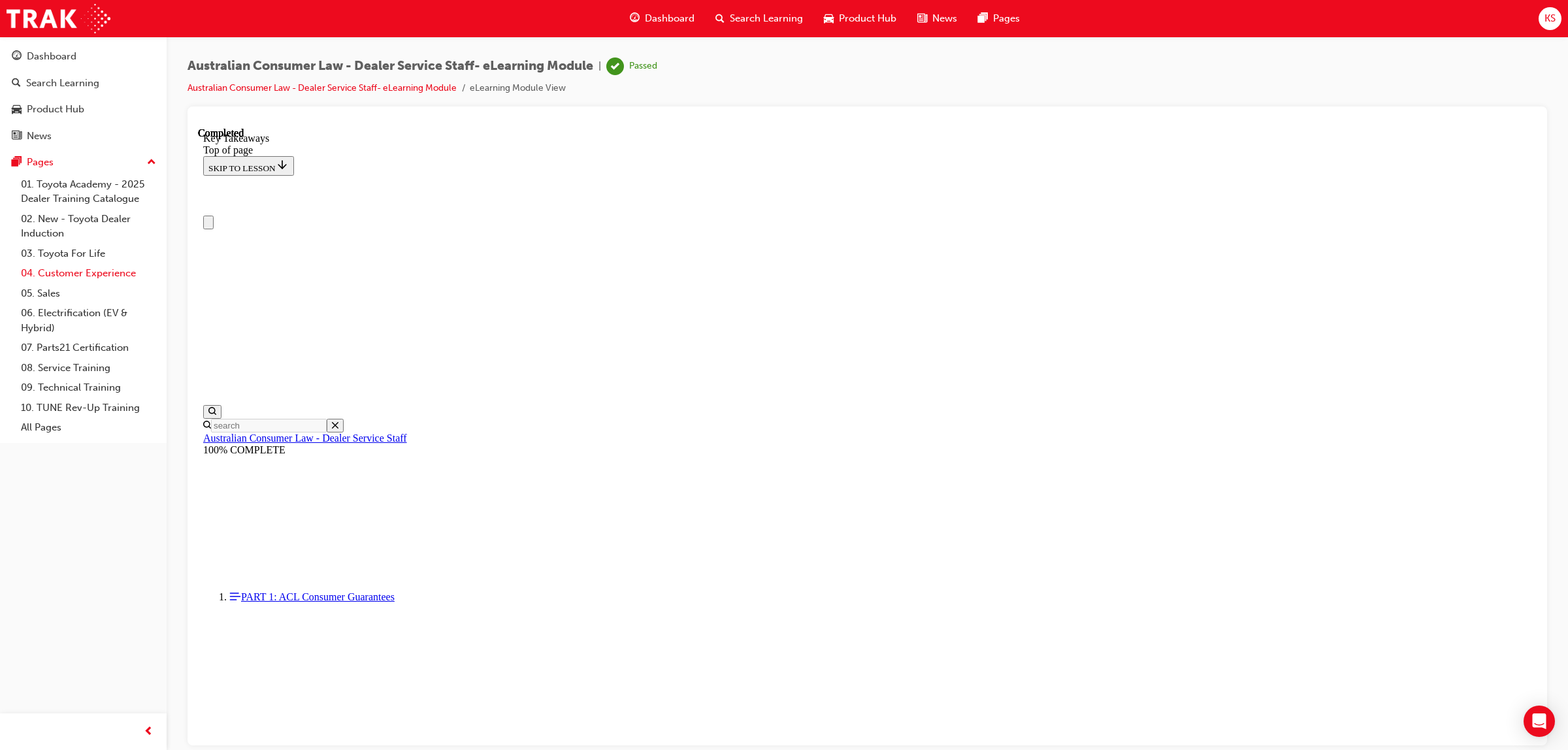
click at [116, 272] on link "04. Customer Experience" at bounding box center [88, 274] width 146 height 20
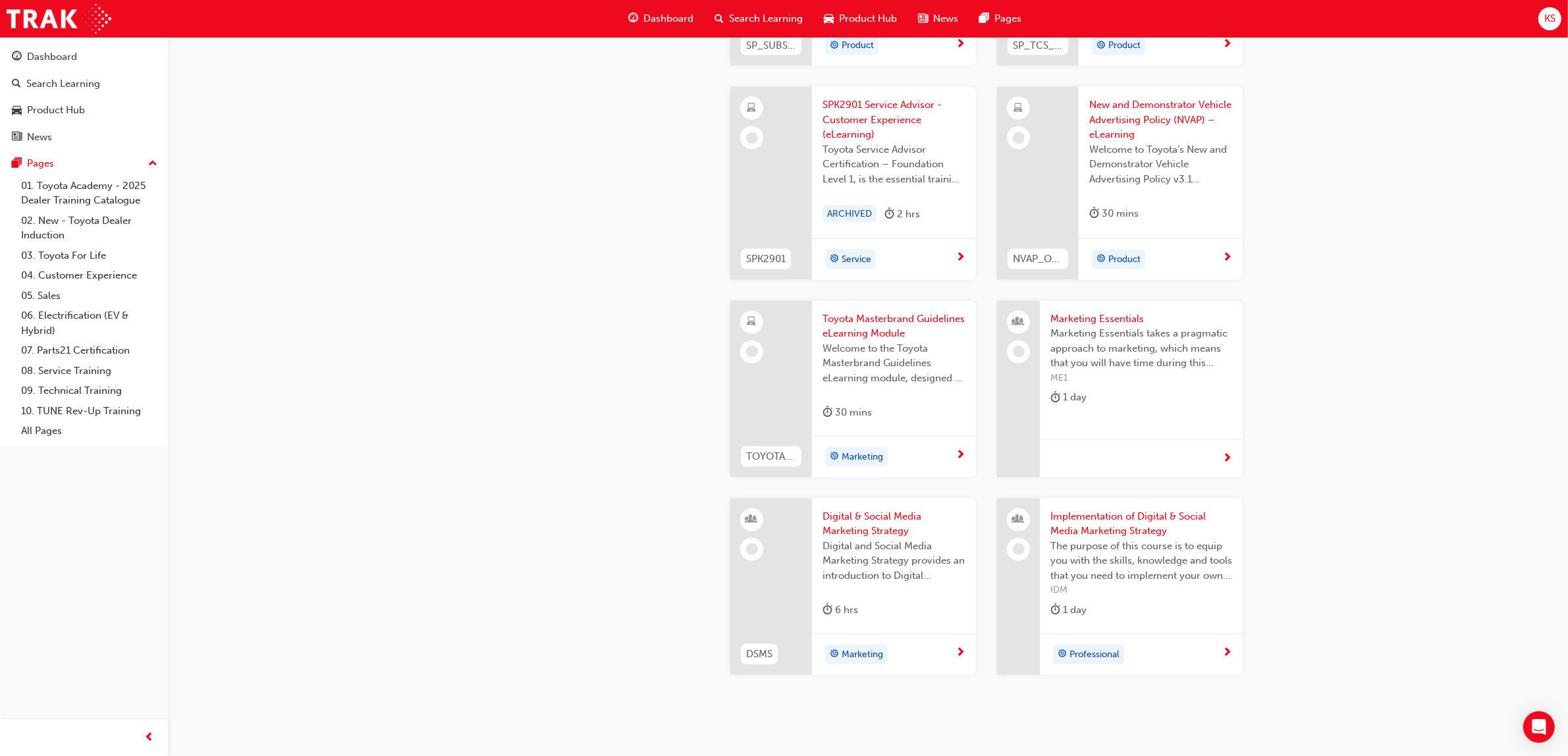
scroll to position [2366, 0]
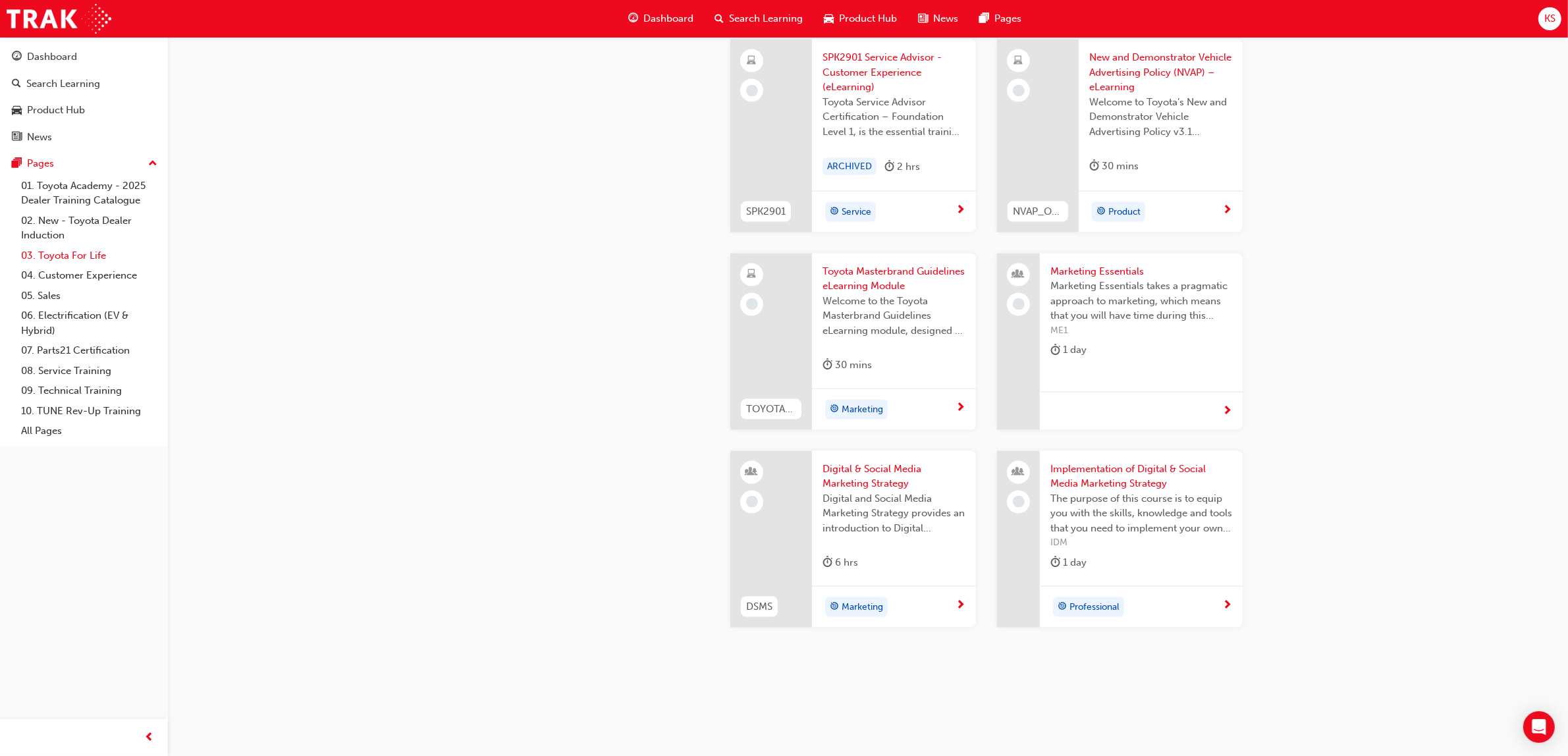
click at [73, 257] on link "03. Toyota For Life" at bounding box center [89, 256] width 147 height 20
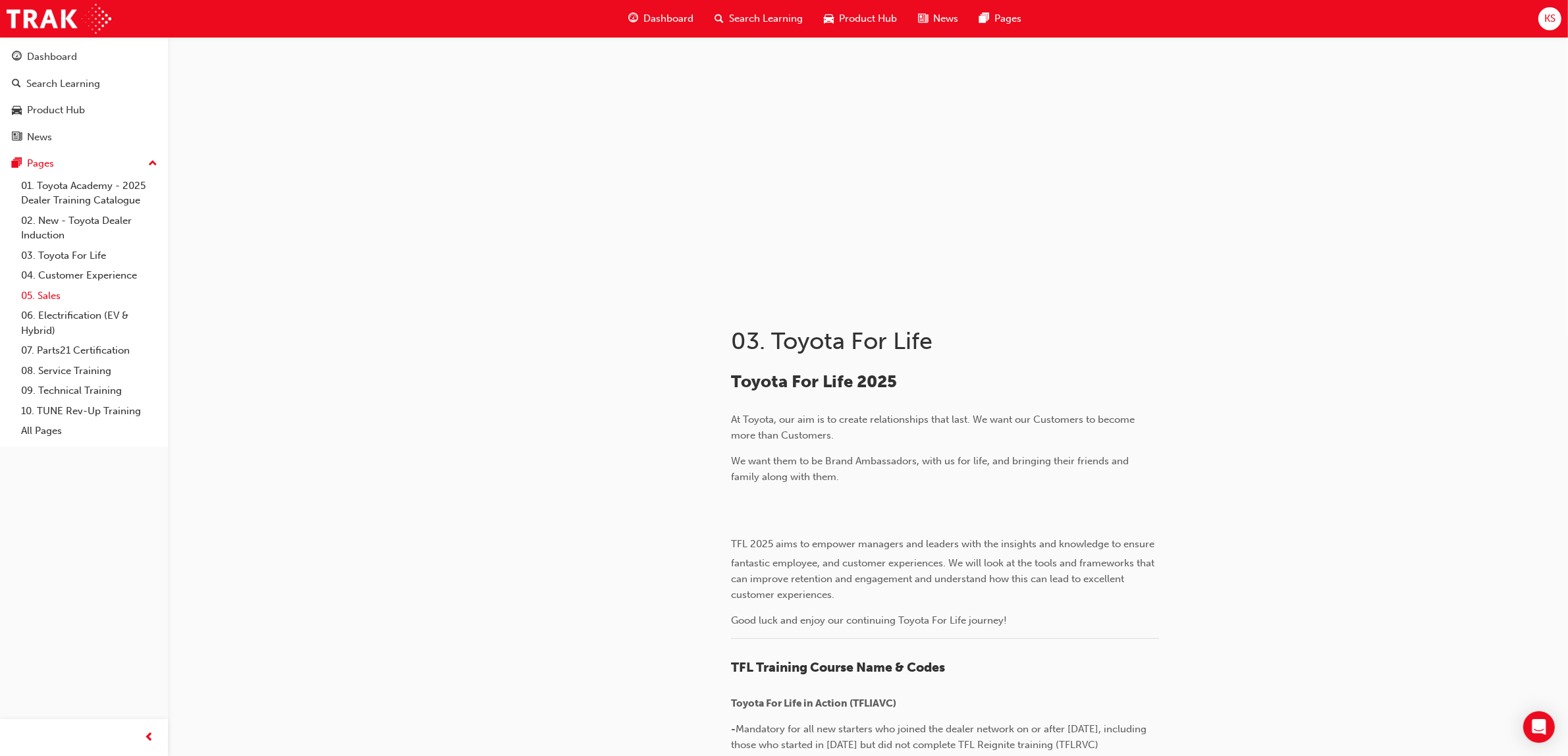
click at [80, 296] on link "05. Sales" at bounding box center [89, 296] width 147 height 20
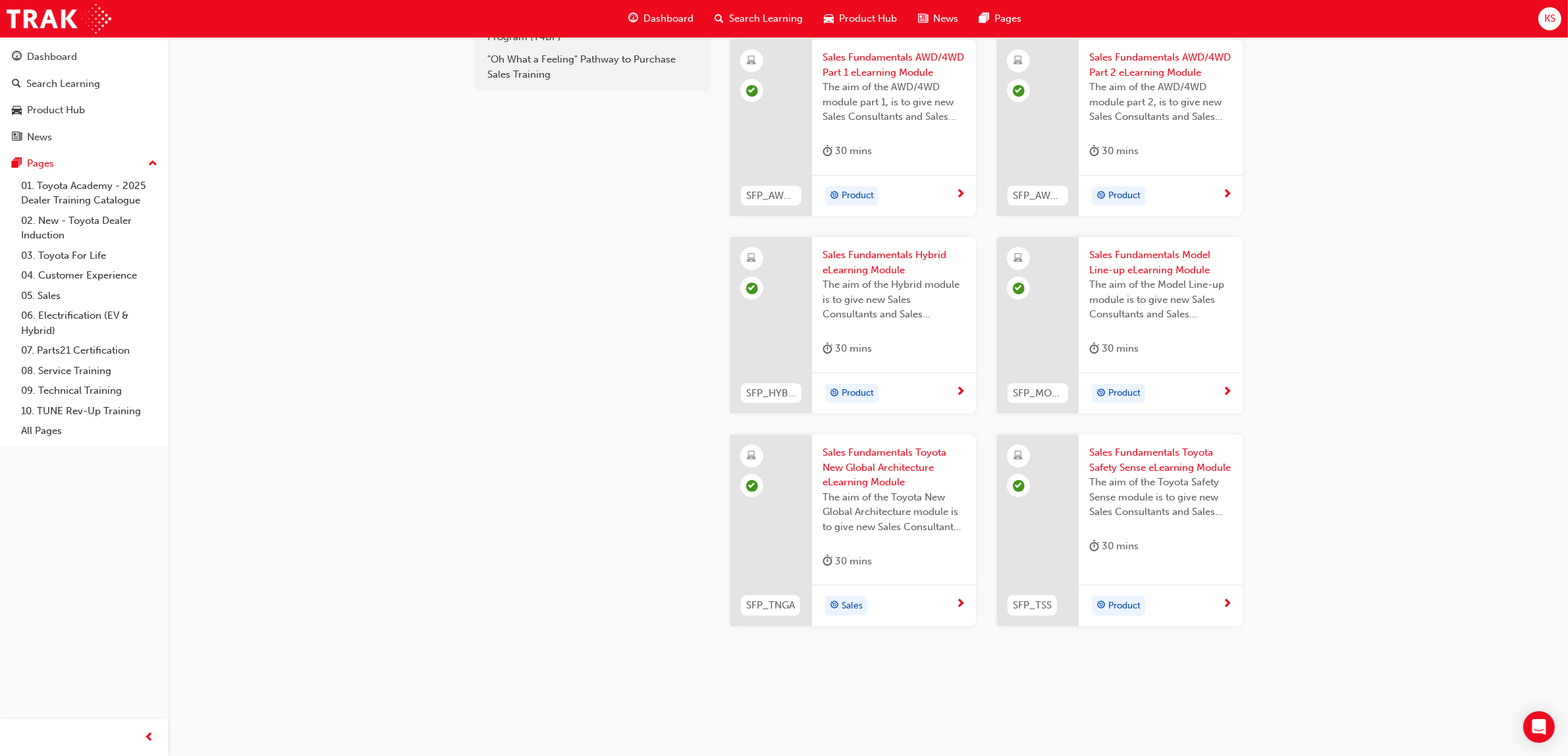
scroll to position [400, 0]
click at [80, 321] on link "06. Electrification (EV & Hybrid)" at bounding box center [89, 323] width 147 height 35
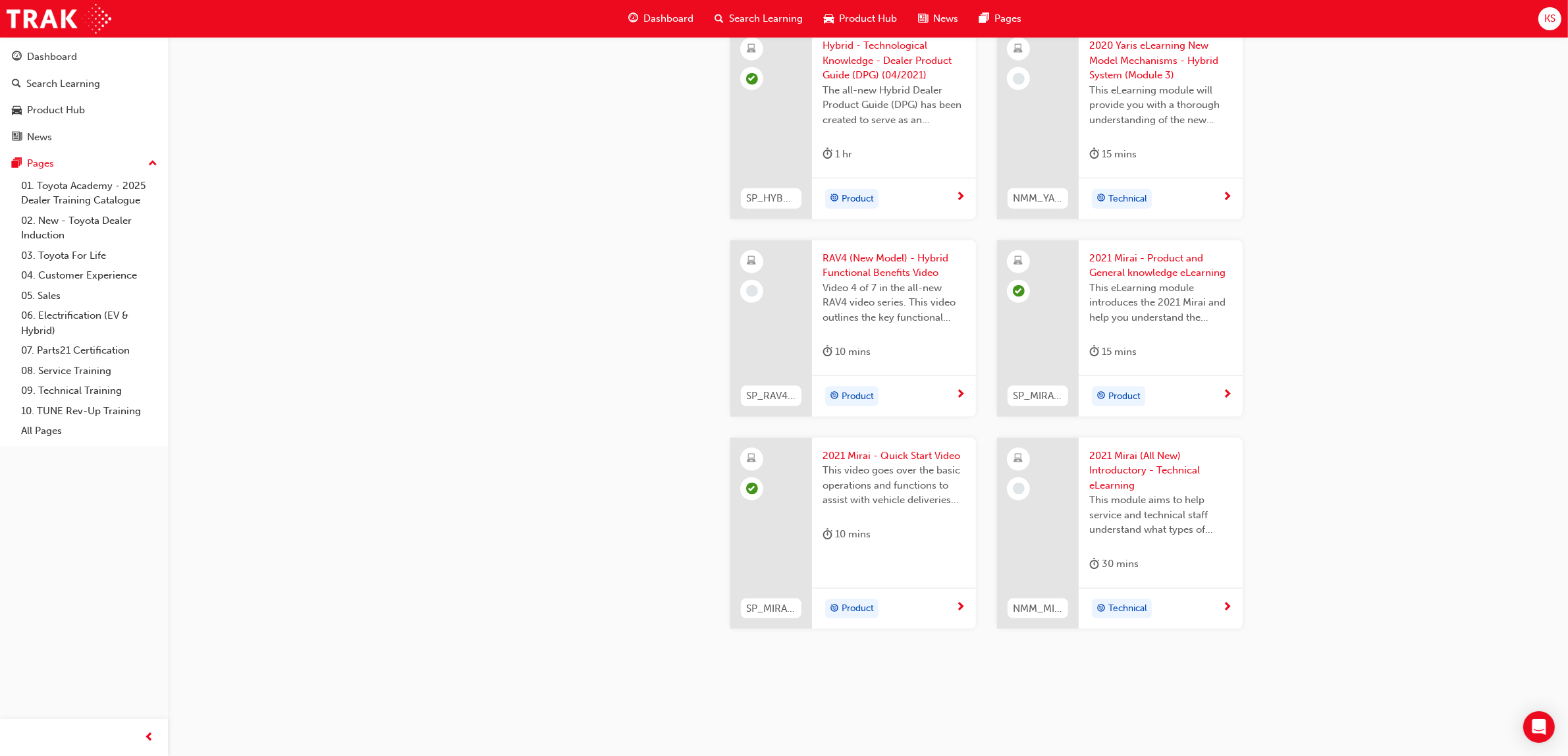
scroll to position [2049, 0]
click at [69, 360] on link "07. Parts21 Certification" at bounding box center [89, 351] width 147 height 20
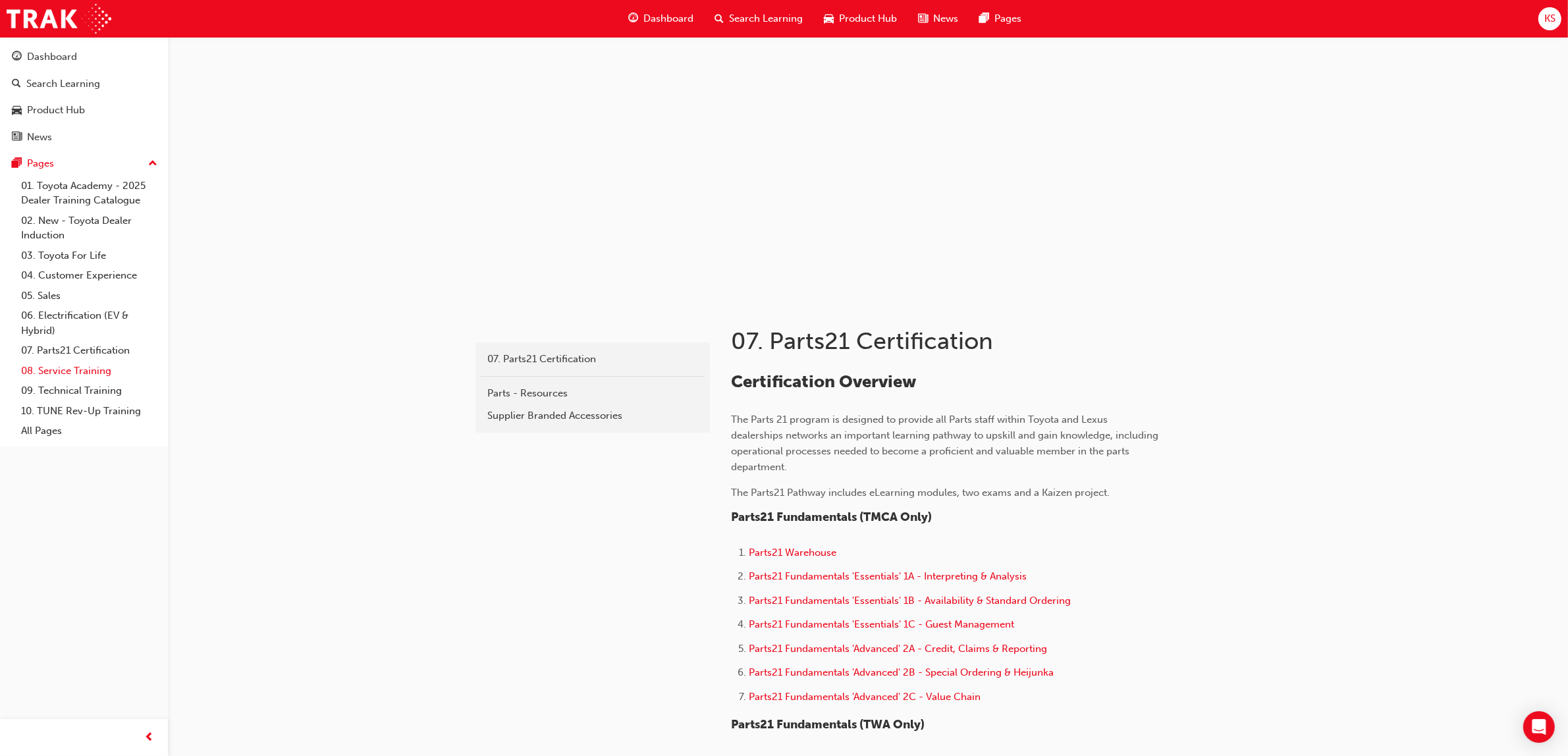
click at [69, 376] on link "08. Service Training" at bounding box center [89, 371] width 147 height 20
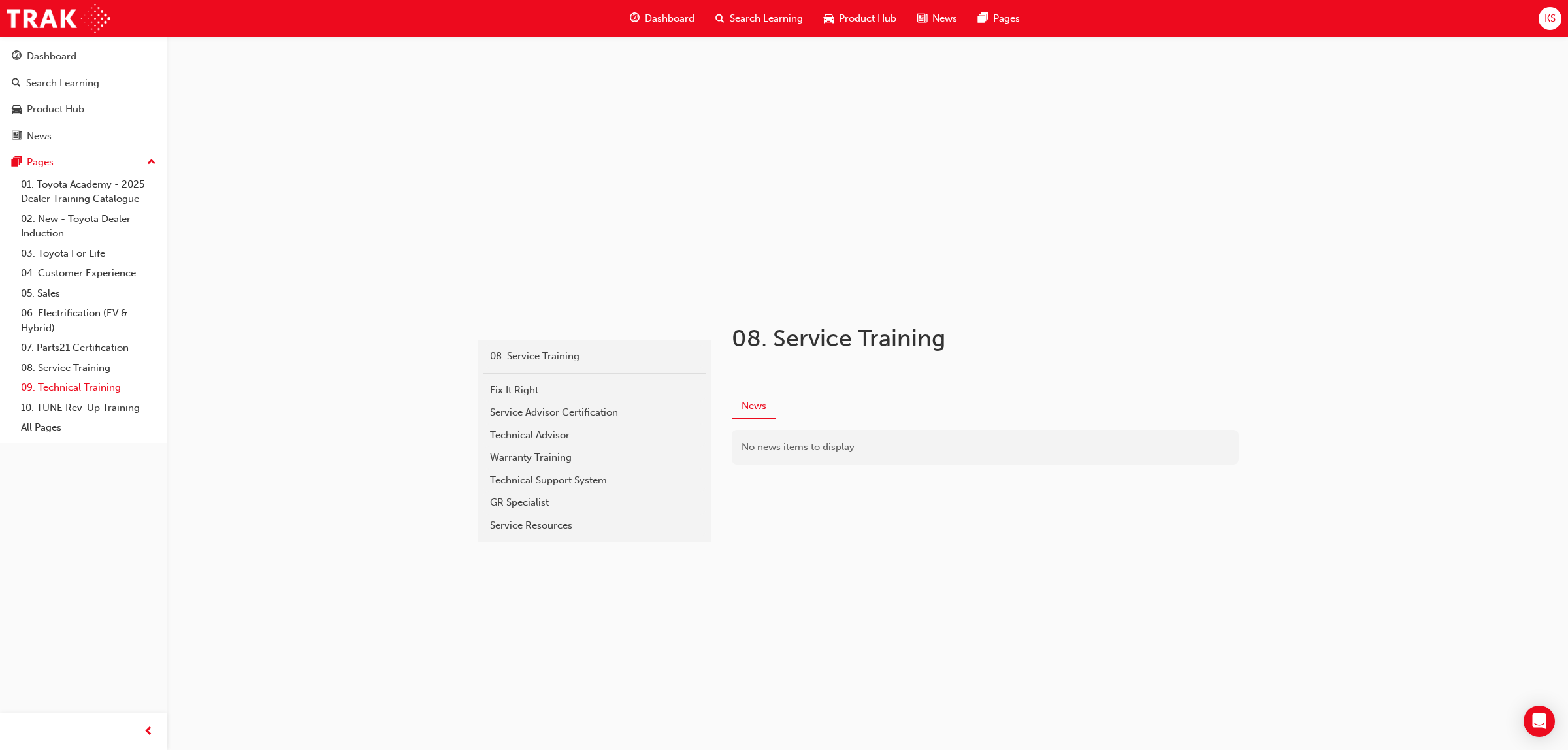
click at [73, 394] on link "09. Technical Training" at bounding box center [88, 388] width 146 height 20
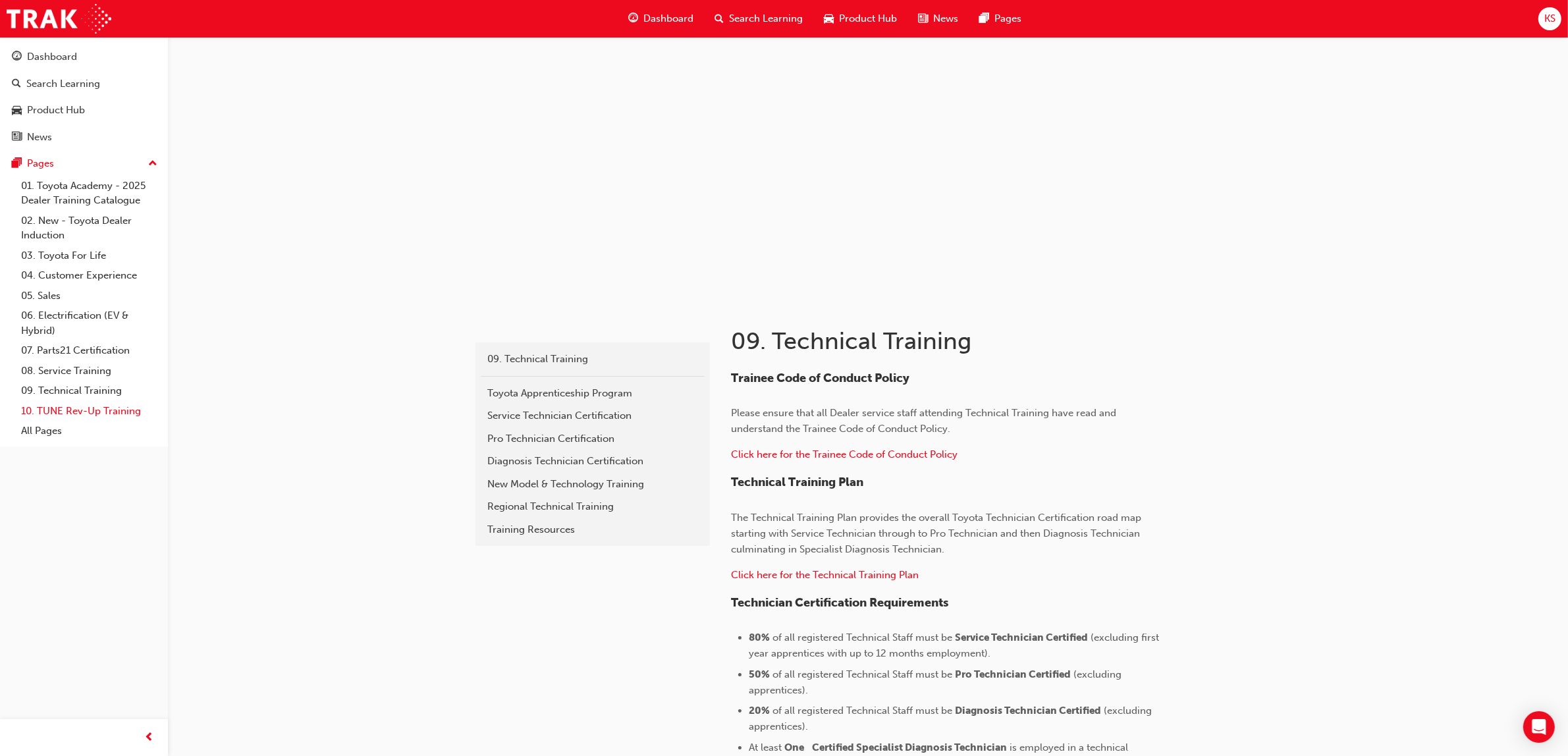
click at [77, 410] on link "10. TUNE Rev-Up Training" at bounding box center [89, 411] width 147 height 20
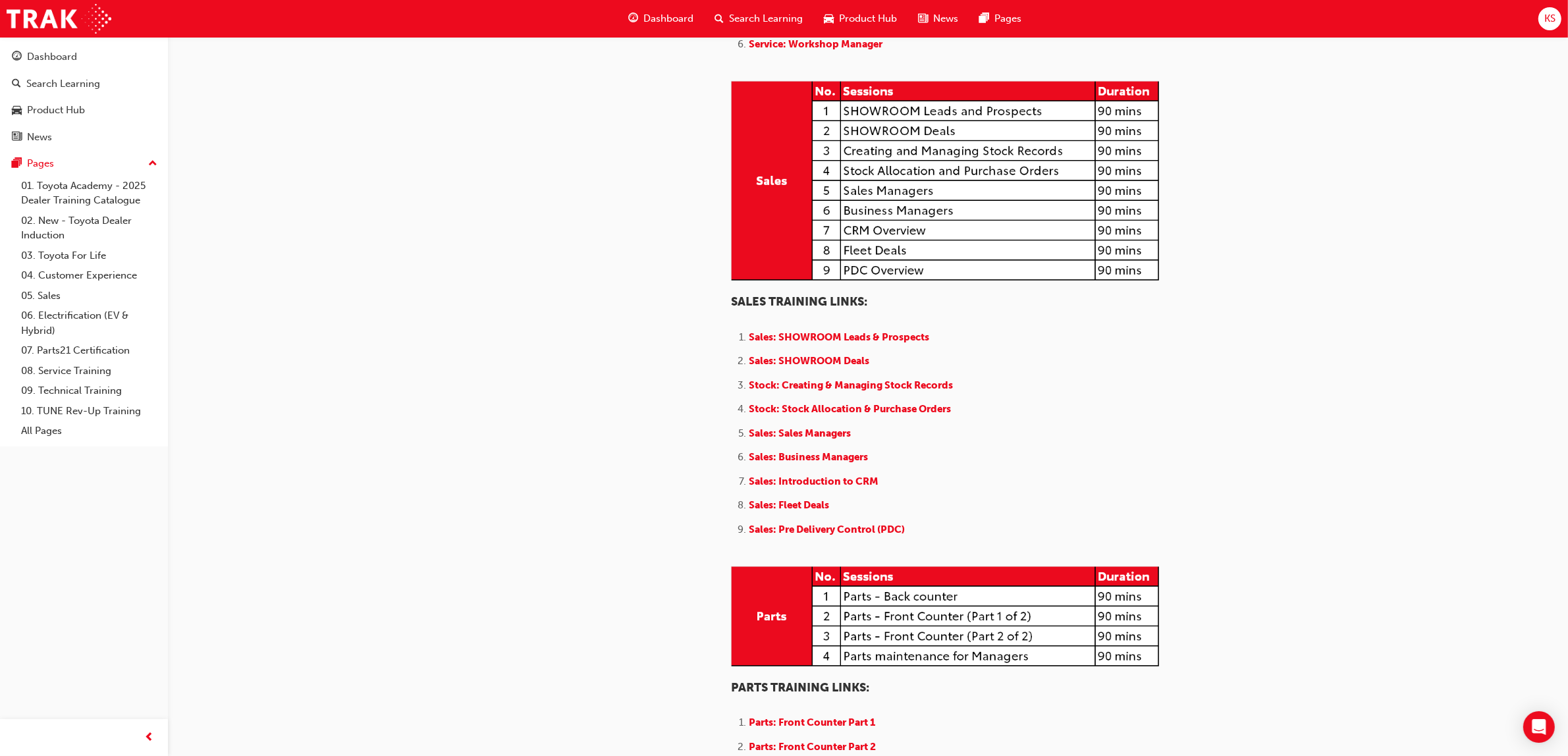
scroll to position [1235, 0]
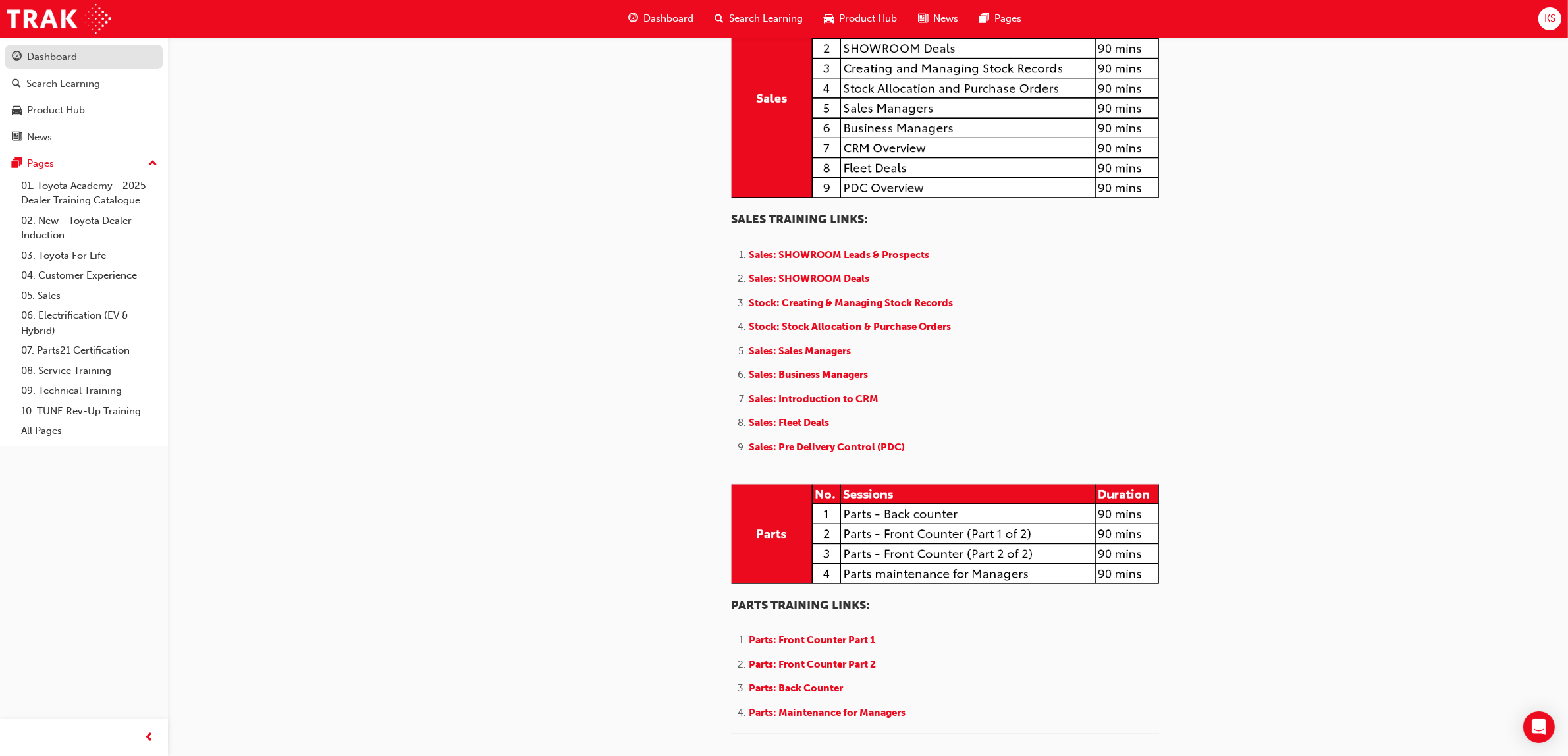
click at [42, 61] on div "Dashboard" at bounding box center [52, 57] width 50 height 15
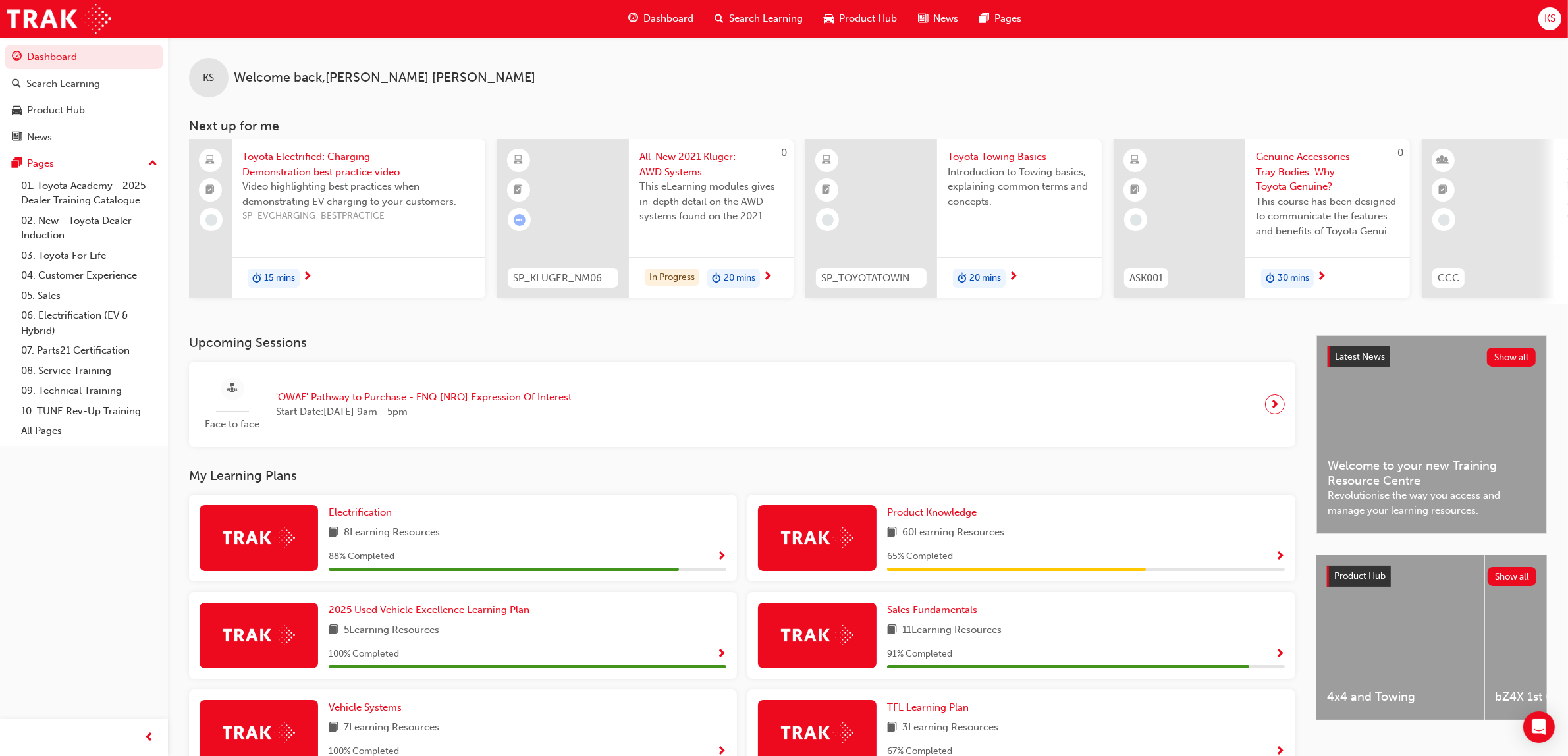
click at [680, 179] on span "This eLearning modules gives in-depth detail on the AWD systems found on the 20…" at bounding box center [711, 202] width 144 height 45
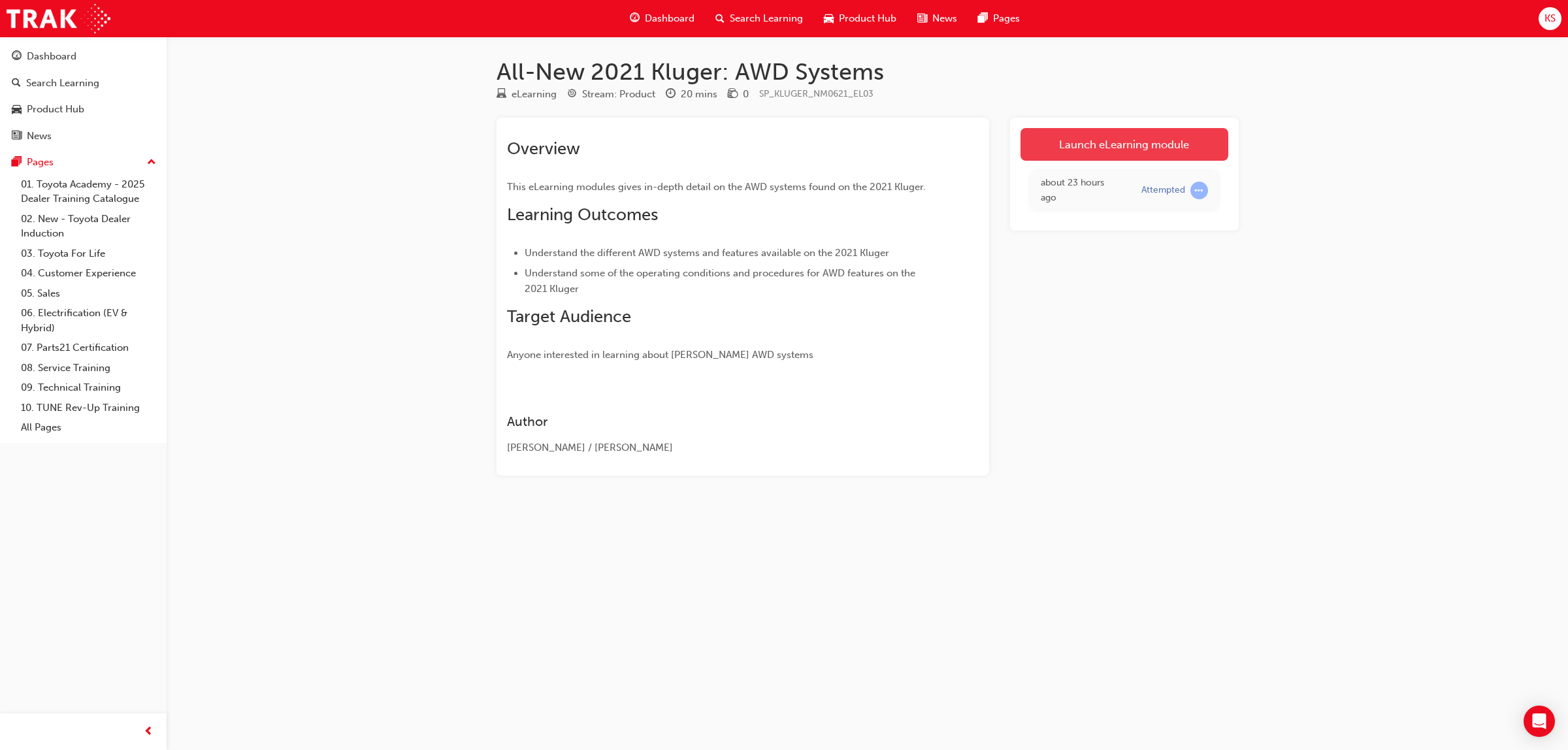
click at [1138, 142] on link "Launch eLearning module" at bounding box center [1125, 145] width 208 height 32
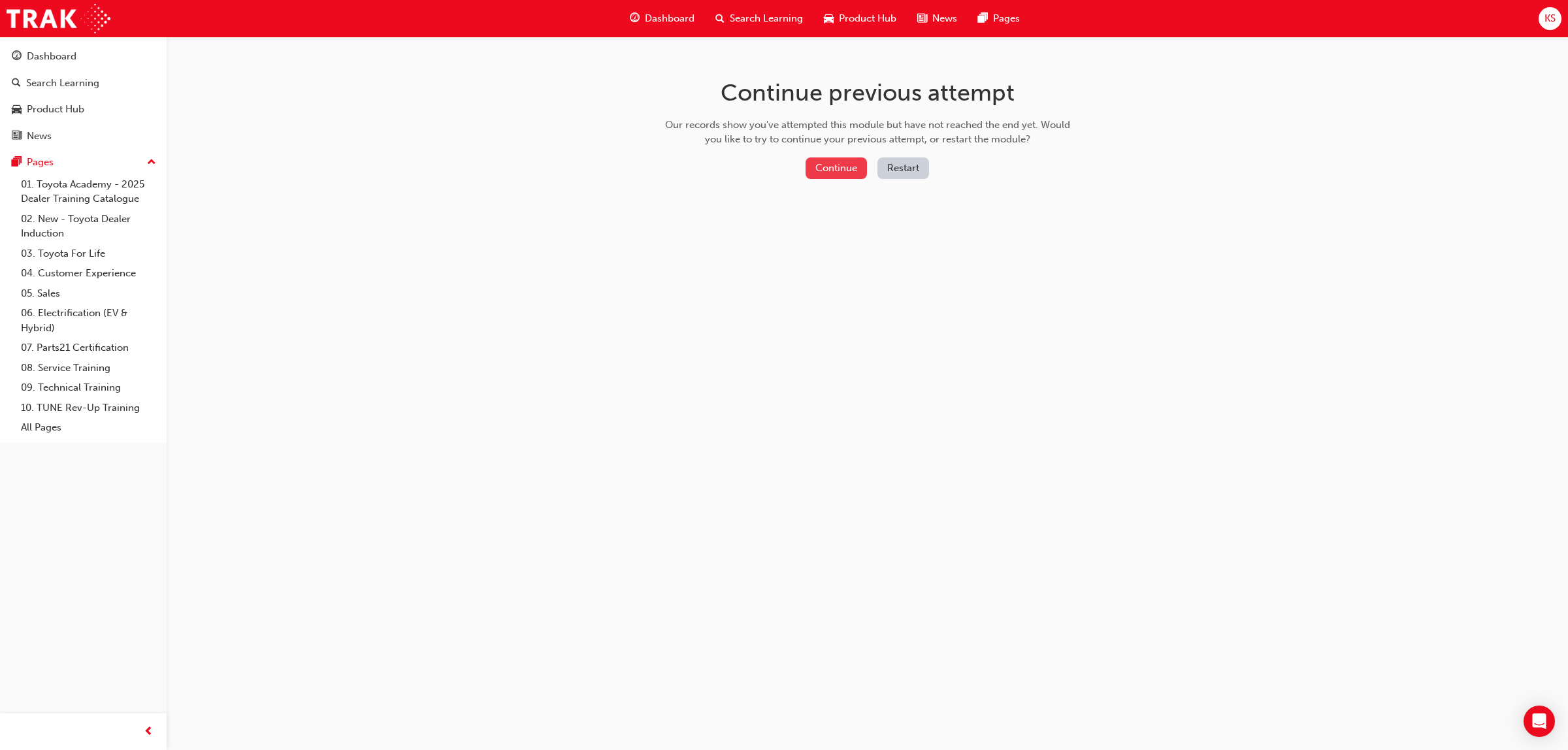
click at [826, 175] on button "Continue" at bounding box center [836, 168] width 61 height 22
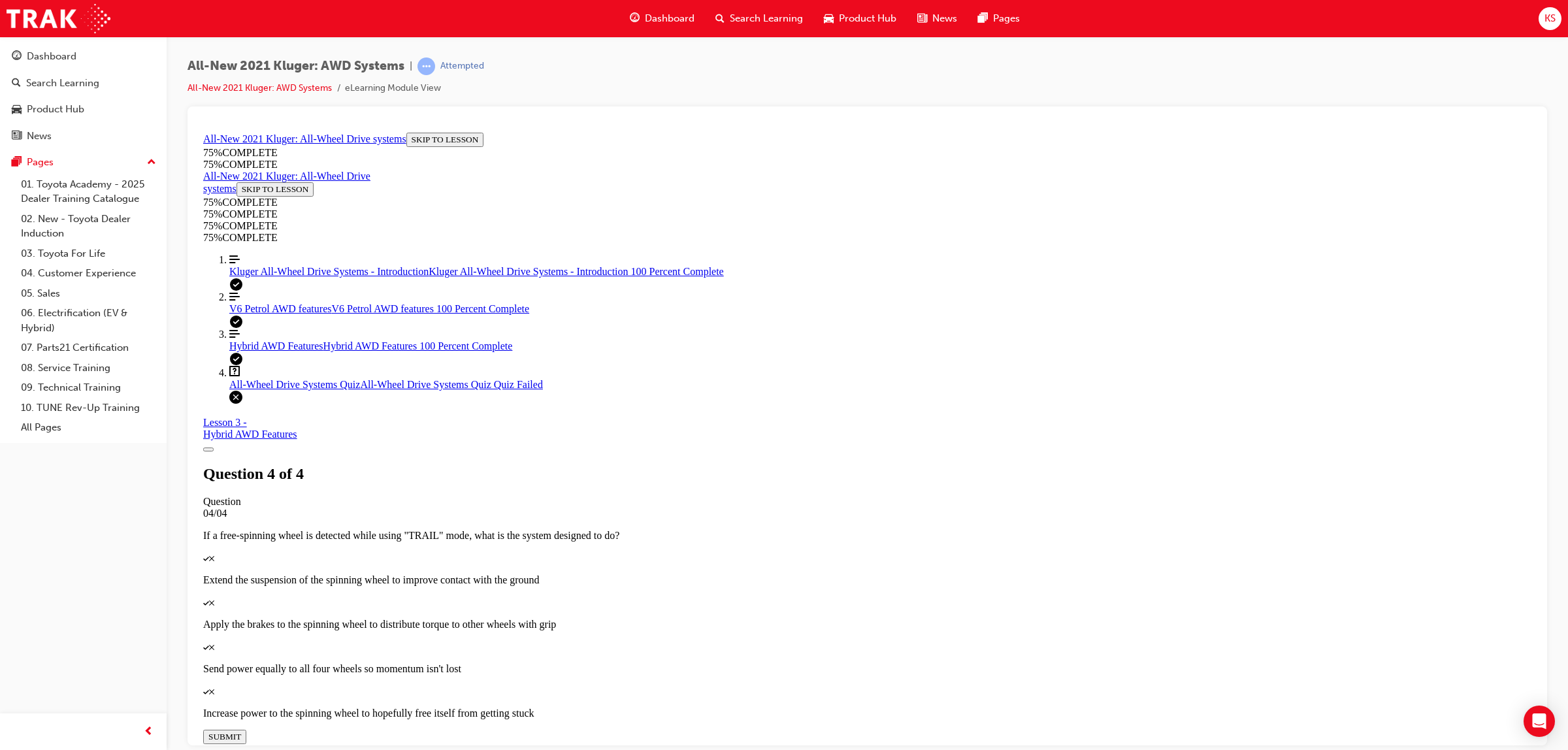
scroll to position [57, 0]
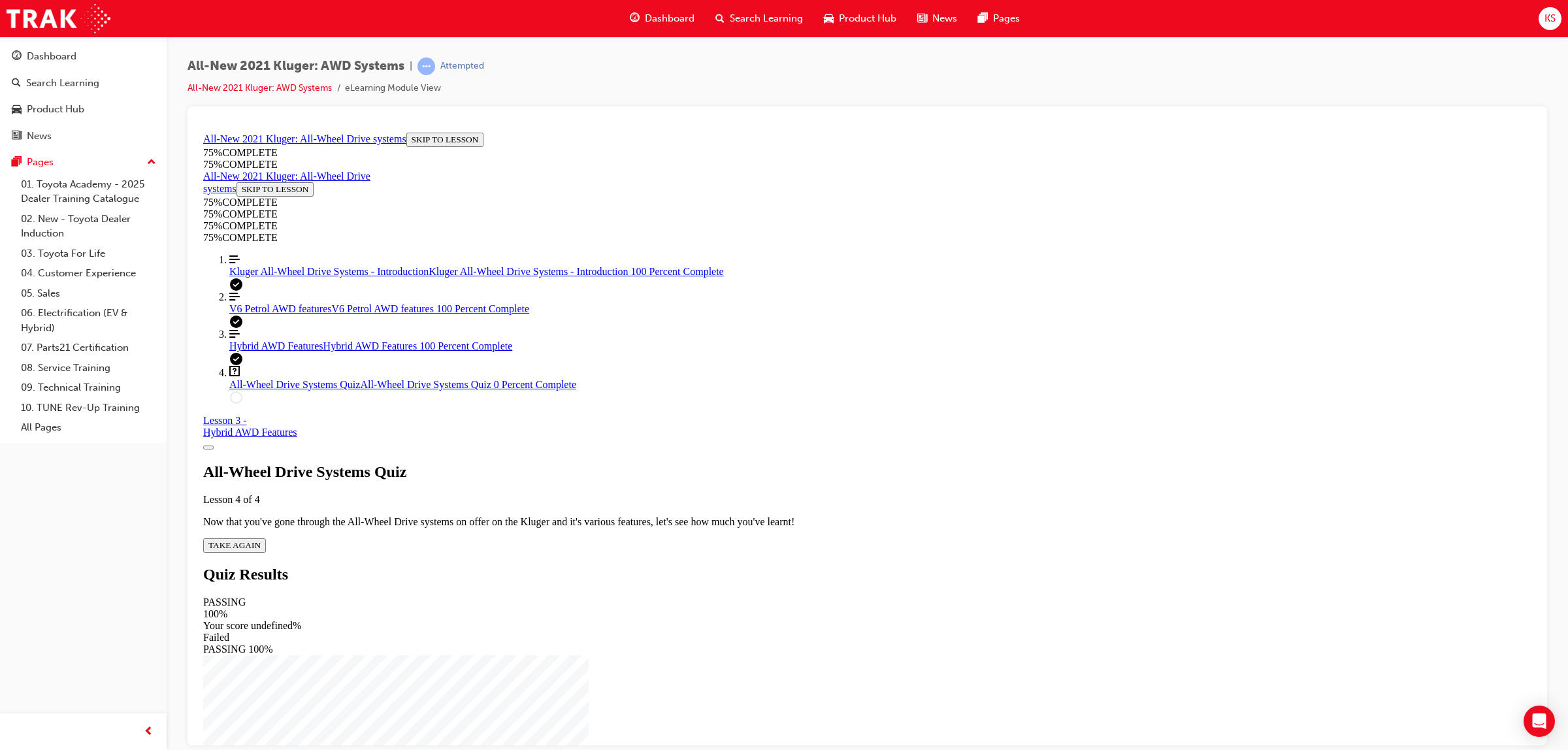
scroll to position [47, 0]
click at [261, 540] on span "TAKE AGAIN" at bounding box center [234, 545] width 52 height 10
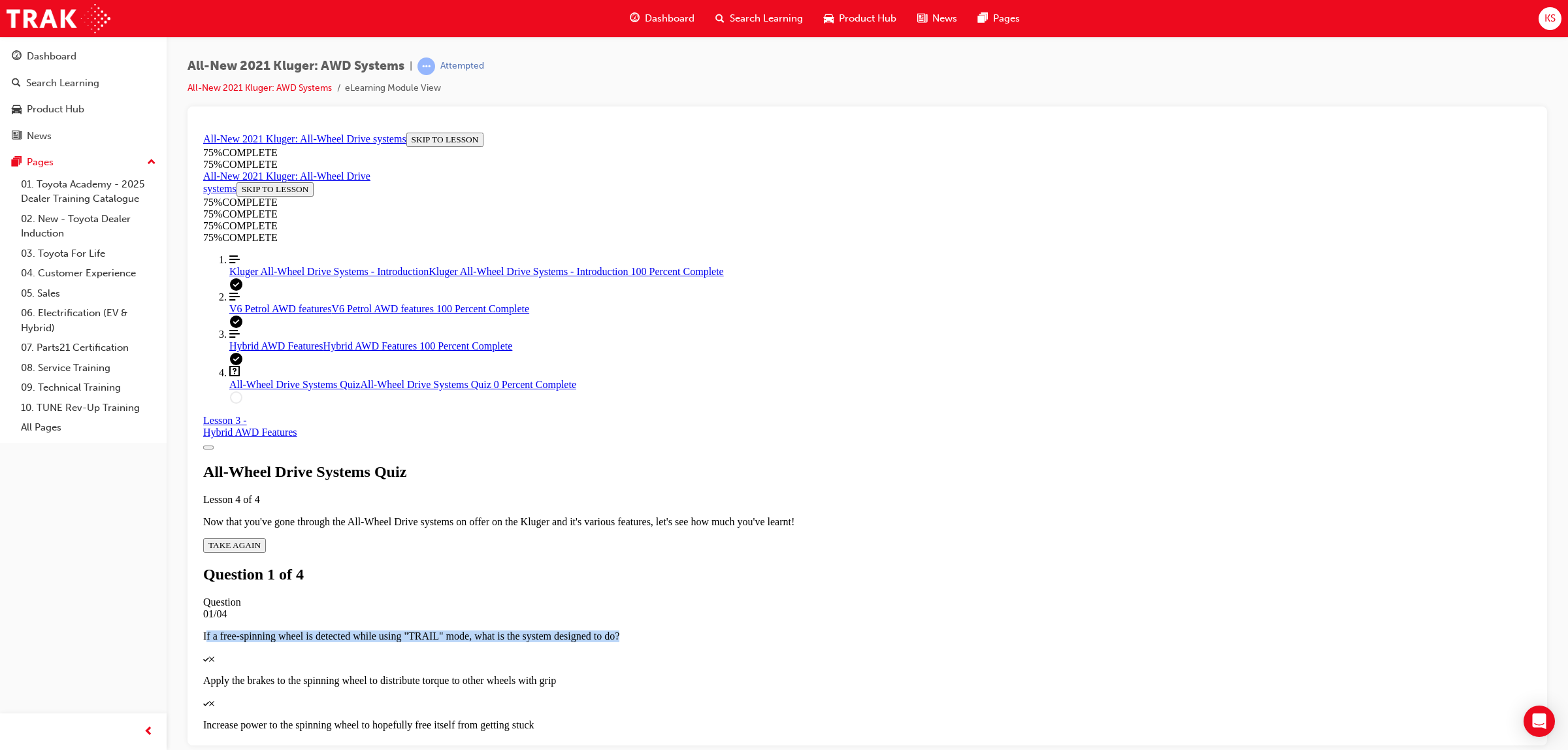
drag, startPoint x: 733, startPoint y: 320, endPoint x: 1050, endPoint y: 337, distance: 317.5
click at [1068, 630] on p "If a free-spinning wheel is detected while using "TRAIL" mode, what is the syst…" at bounding box center [867, 635] width 1328 height 11
click at [835, 674] on p "Apply the brakes to the spinning wheel to distribute torque to other wheels wit…" at bounding box center [867, 680] width 1328 height 11
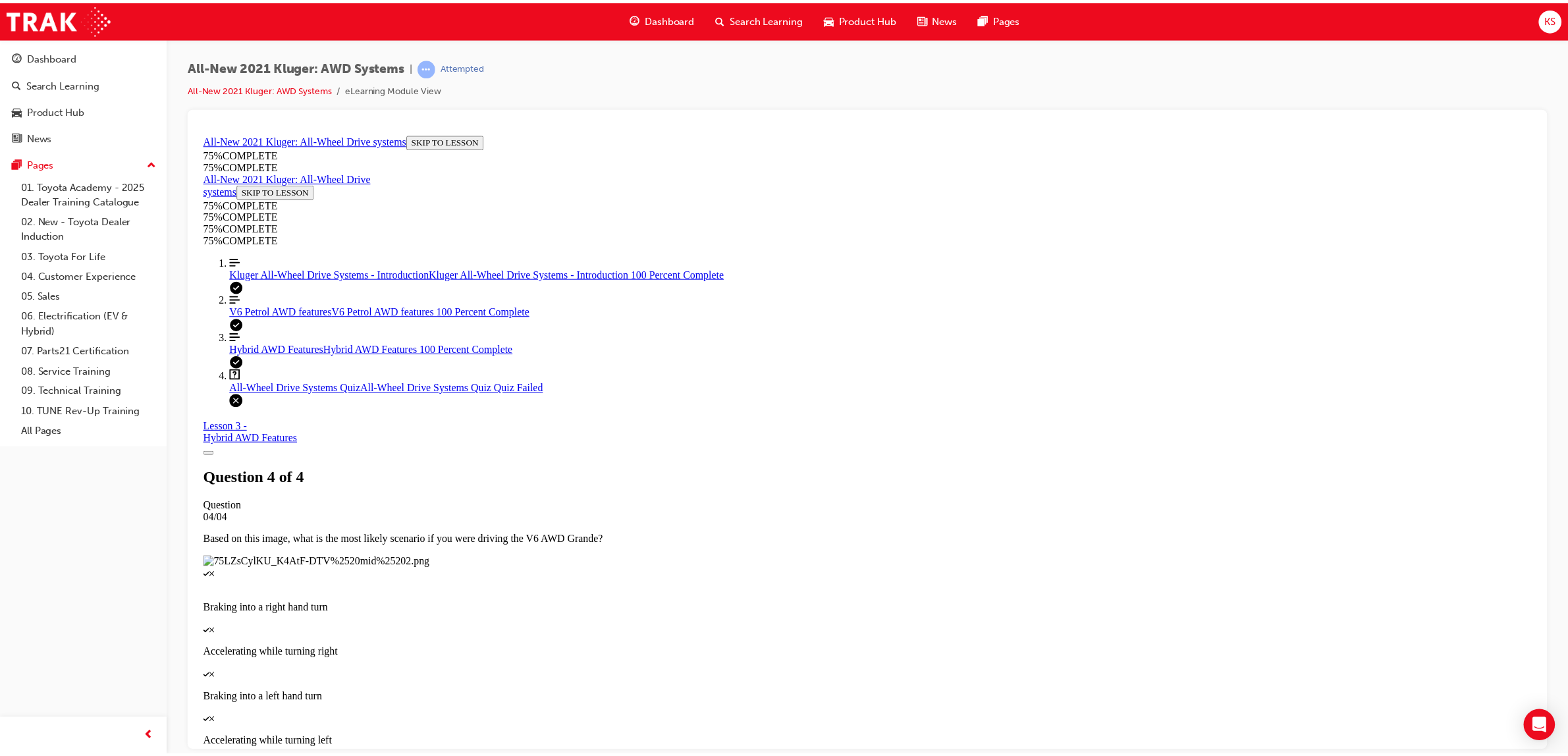
scroll to position [48, 0]
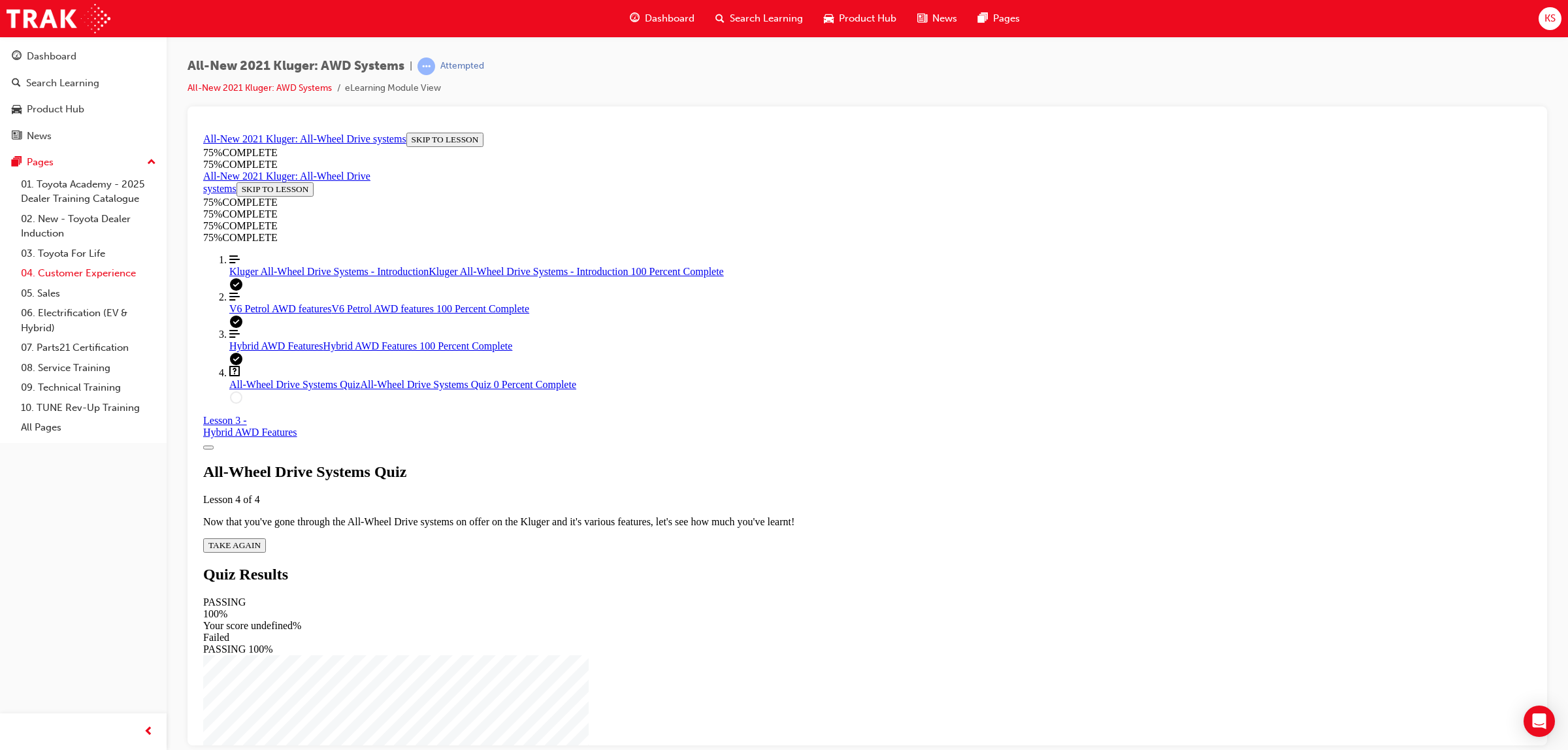
click at [70, 268] on link "04. Customer Experience" at bounding box center [88, 274] width 146 height 20
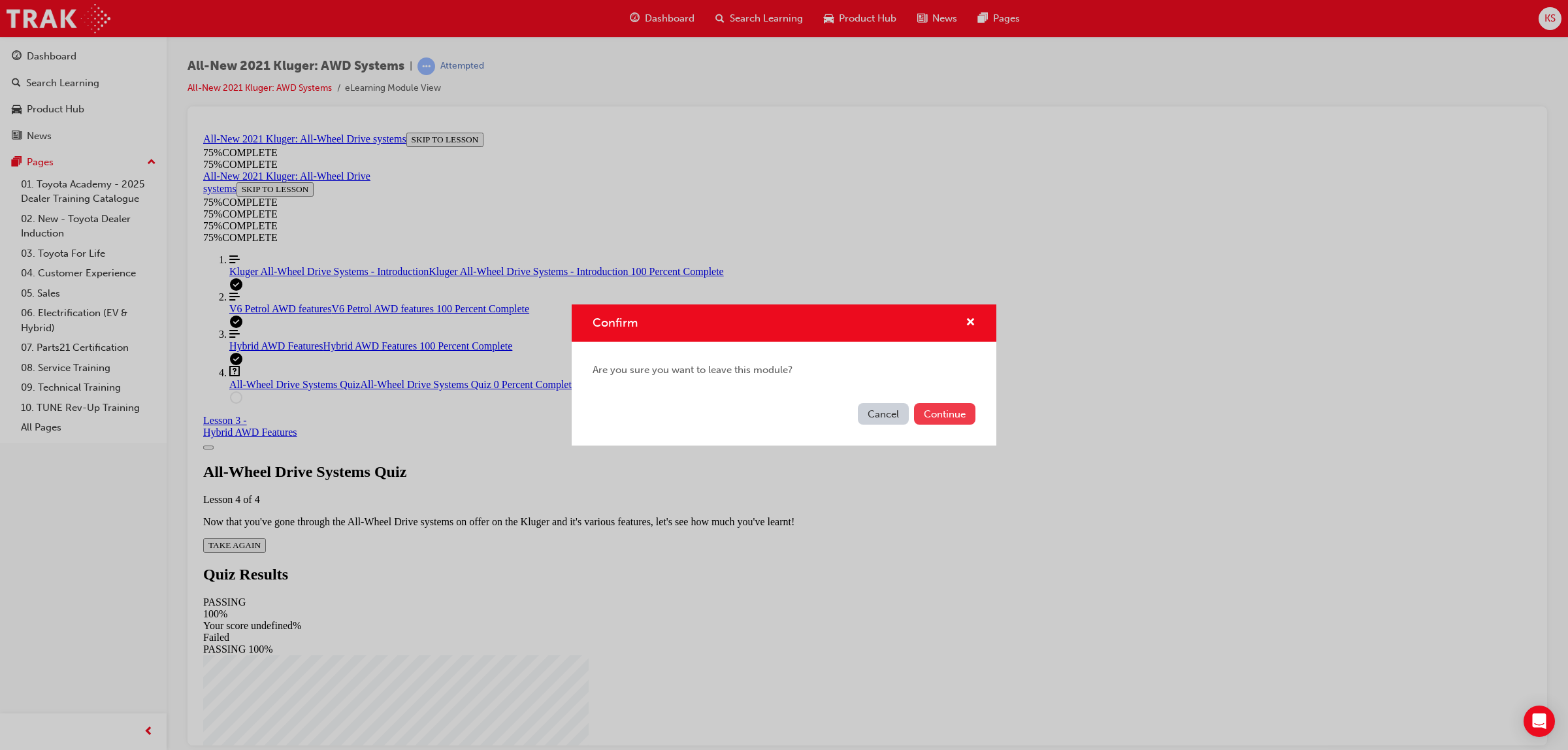
click at [935, 414] on button "Continue" at bounding box center [944, 414] width 61 height 22
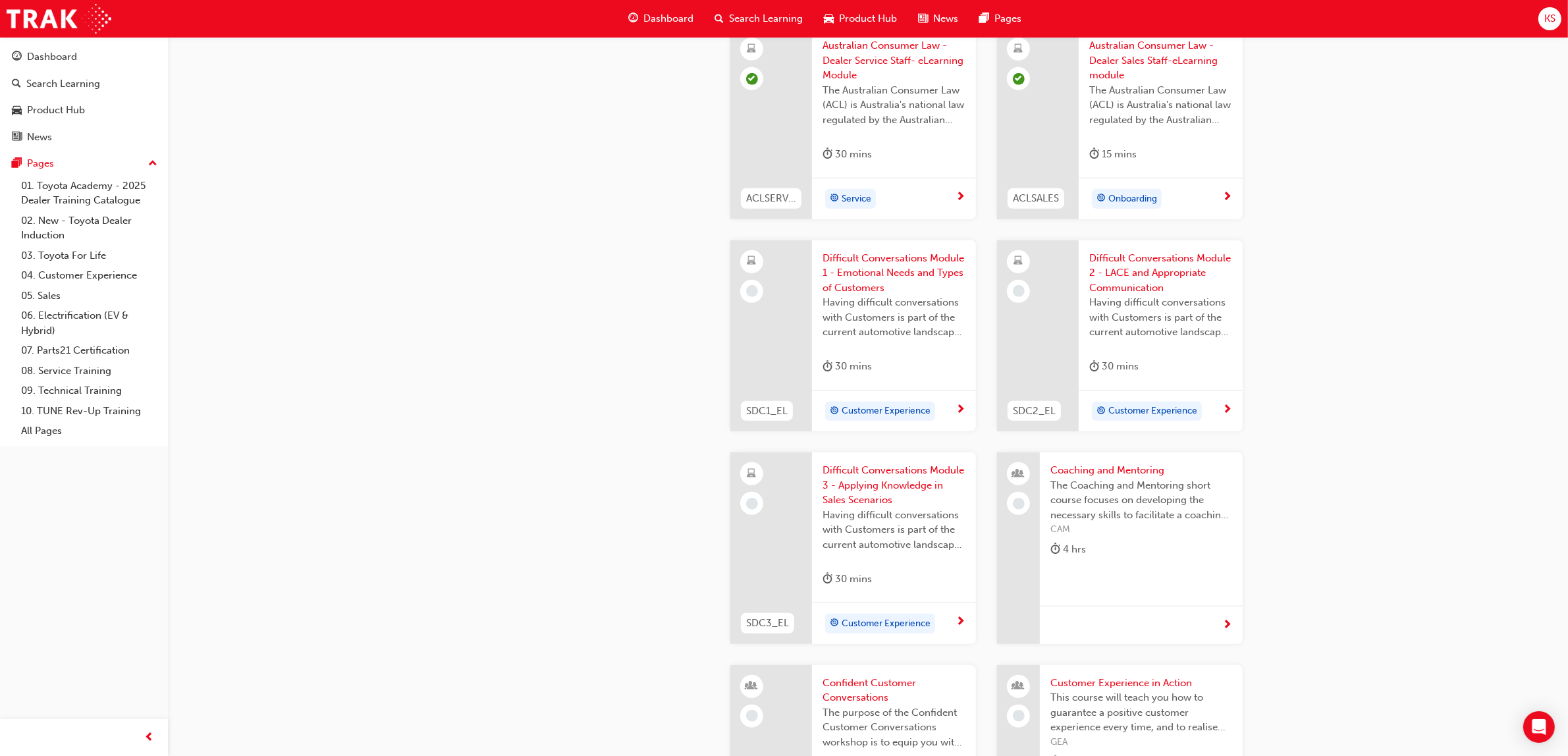
scroll to position [1131, 0]
